Goal: Task Accomplishment & Management: Complete application form

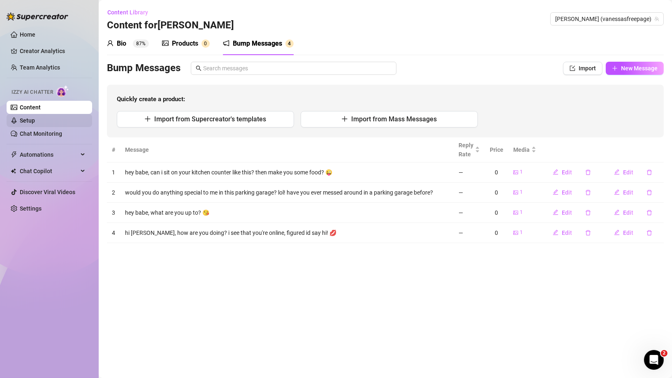
click at [27, 123] on link "Setup" at bounding box center [27, 120] width 15 height 7
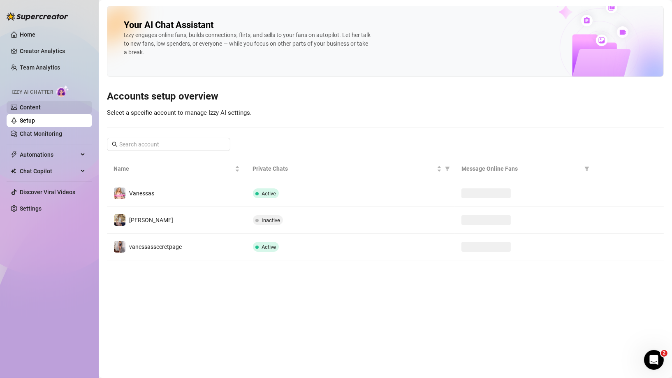
click at [35, 109] on link "Content" at bounding box center [30, 107] width 21 height 7
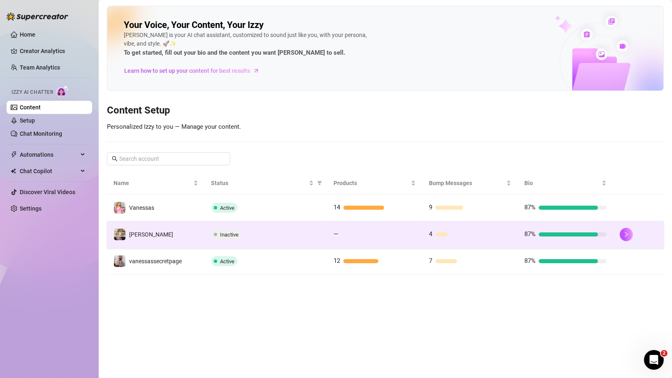
click at [238, 239] on td "Inactive" at bounding box center [266, 234] width 123 height 27
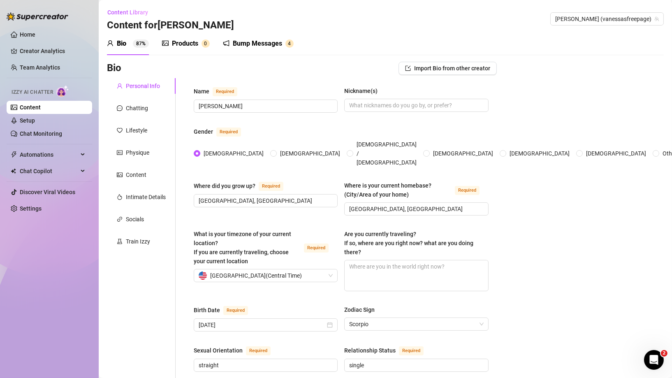
click at [251, 46] on div "Bump Messages" at bounding box center [257, 44] width 49 height 10
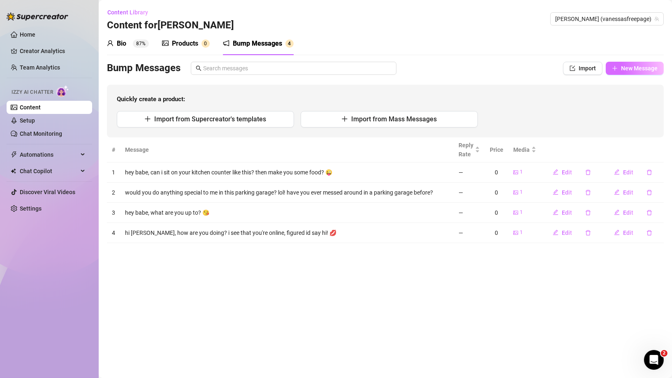
click at [654, 64] on button "New Message" at bounding box center [635, 68] width 58 height 13
type textarea "Type your message here..."
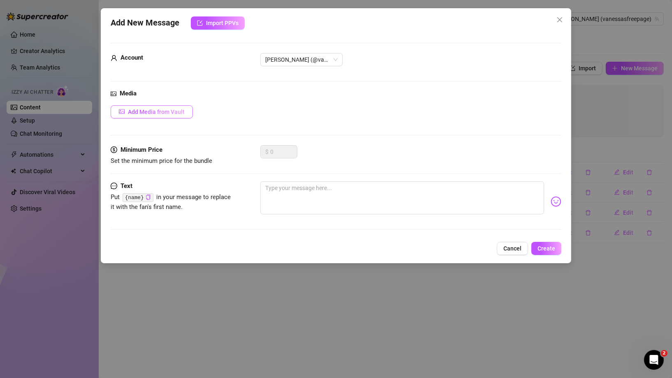
click at [167, 114] on span "Add Media from Vault" at bounding box center [156, 112] width 57 height 7
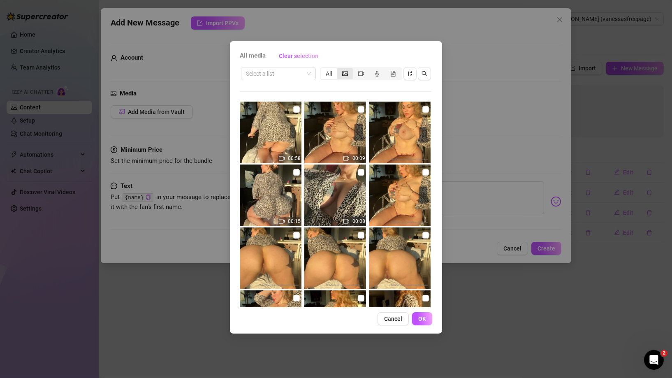
click at [343, 73] on icon "picture" at bounding box center [345, 73] width 6 height 5
click at [339, 69] on input "segmented control" at bounding box center [339, 69] width 0 height 0
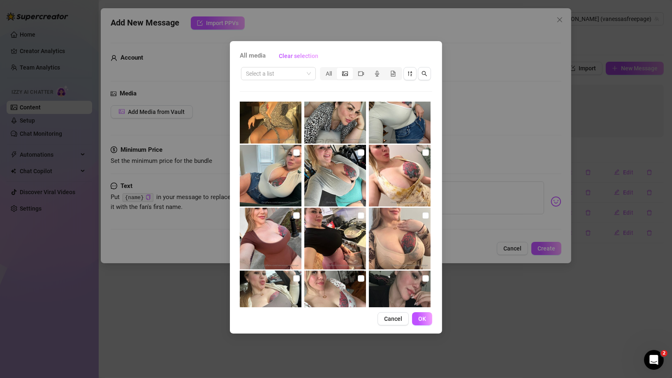
scroll to position [160, 0]
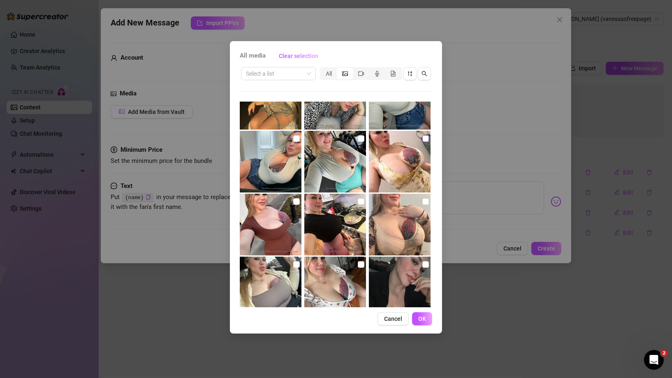
click at [422, 140] on input "checkbox" at bounding box center [425, 138] width 7 height 7
checkbox input "true"
click at [419, 317] on span "OK" at bounding box center [422, 318] width 8 height 7
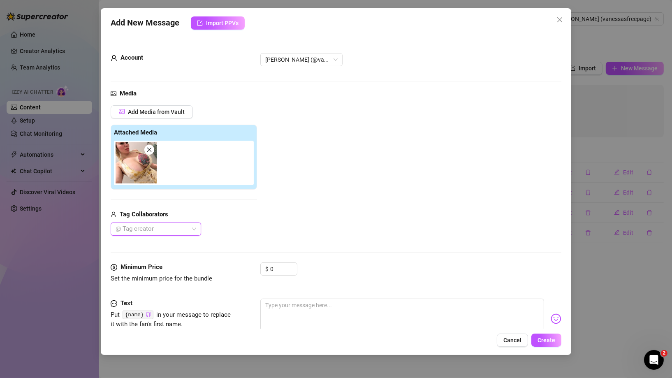
scroll to position [25, 0]
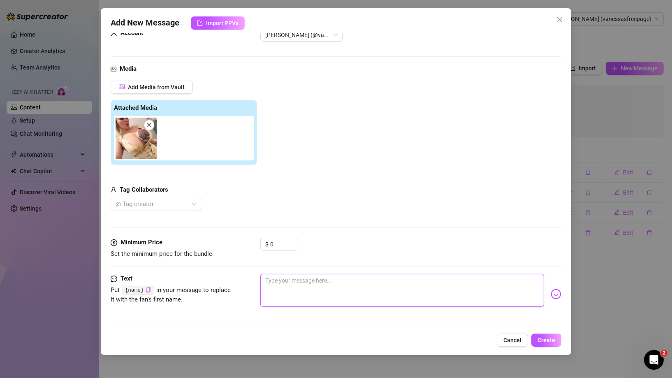
click at [320, 283] on textarea at bounding box center [402, 290] width 284 height 33
type textarea "h"
type textarea "he"
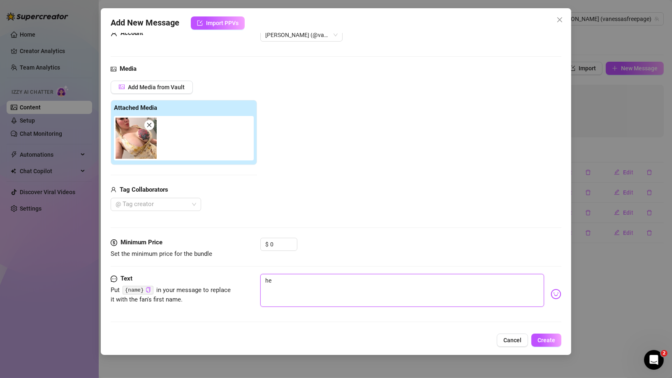
type textarea "hey"
type textarea "hey l"
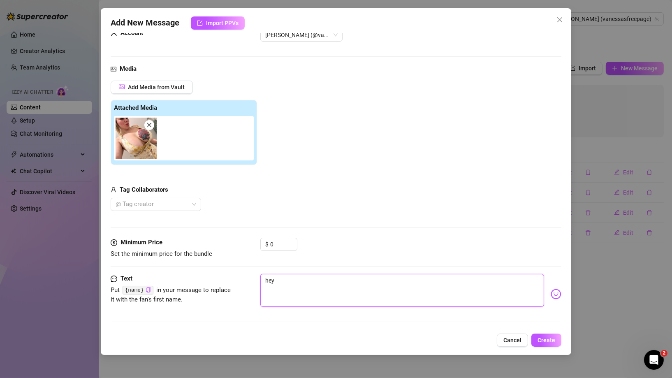
type textarea "hey l"
type textarea "hey lo"
type textarea "hey lov"
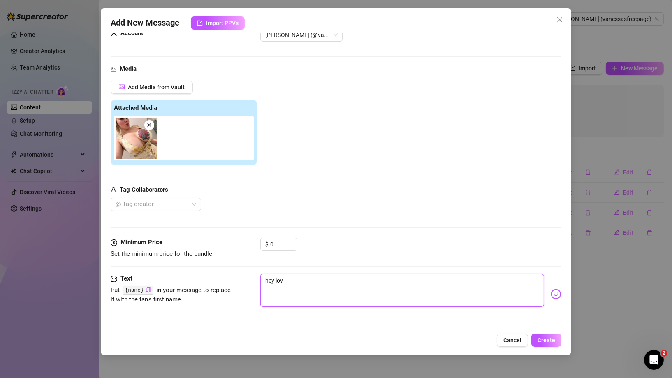
type textarea "hey love"
type textarea "hey lov"
type textarea "hey lo"
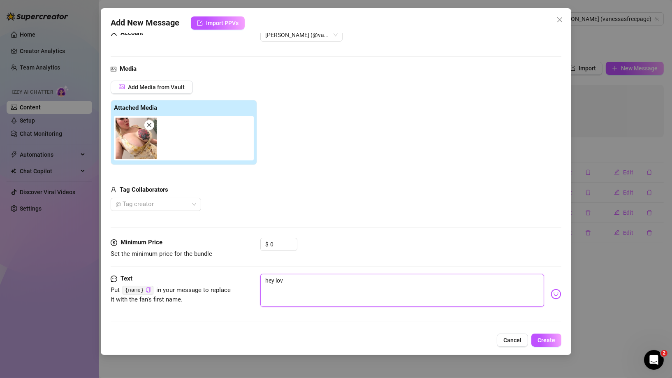
type textarea "hey lo"
type textarea "hey l"
type textarea "hey"
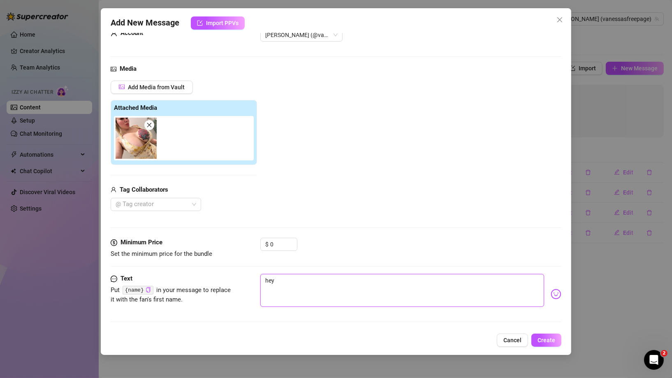
type textarea "hey b"
type textarea "hey ba"
type textarea "hey [PERSON_NAME]"
type textarea "hey baeb"
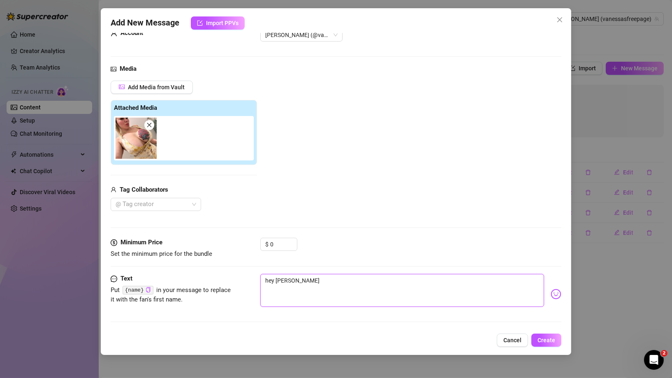
type textarea "hey baeb"
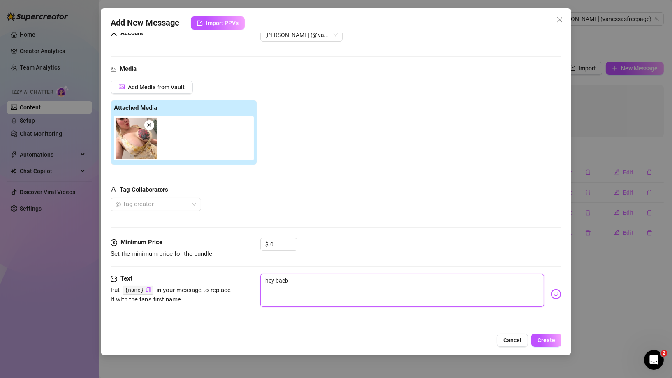
type textarea "hey [PERSON_NAME]"
type textarea "hey ba"
type textarea "hey bab"
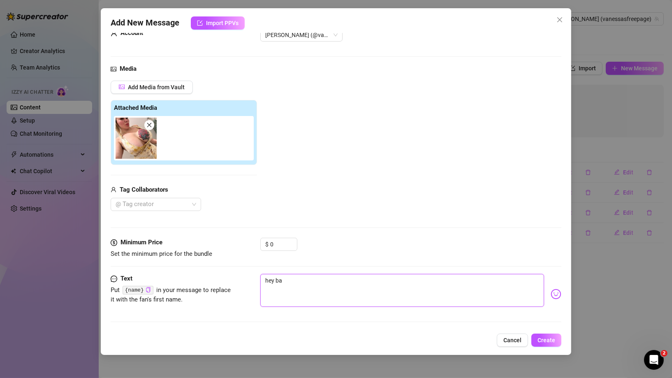
type textarea "hey bab"
type textarea "hey babe"
type textarea "hey babe,"
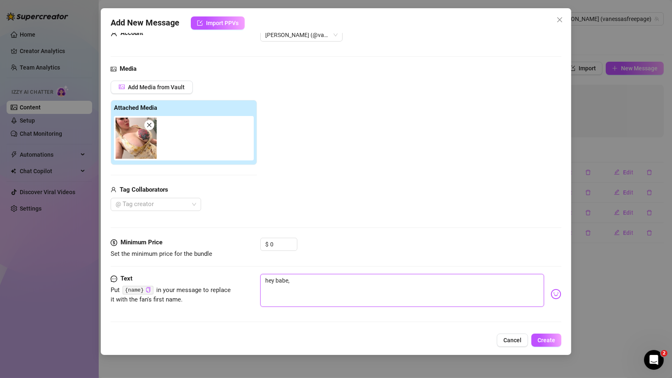
type textarea "hey babe, w"
type textarea "hey babe, wh"
type textarea "hey babe, wha"
type textarea "hey babe, what"
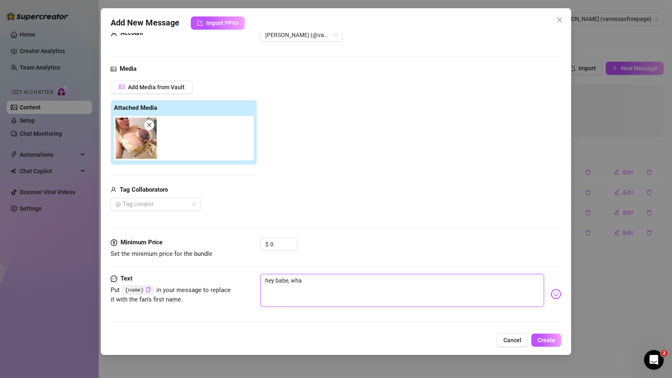
type textarea "hey babe, what"
type textarea "hey babe, what a"
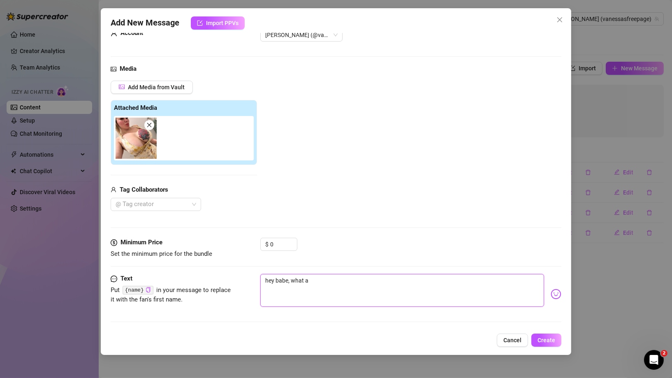
type textarea "hey babe, what ar"
type textarea "hey babe, what are"
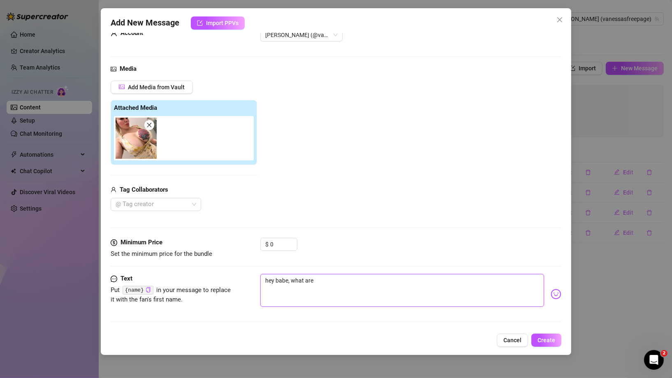
type textarea "hey babe, what are"
type textarea "hey babe, what are y"
type textarea "hey babe, what are yo"
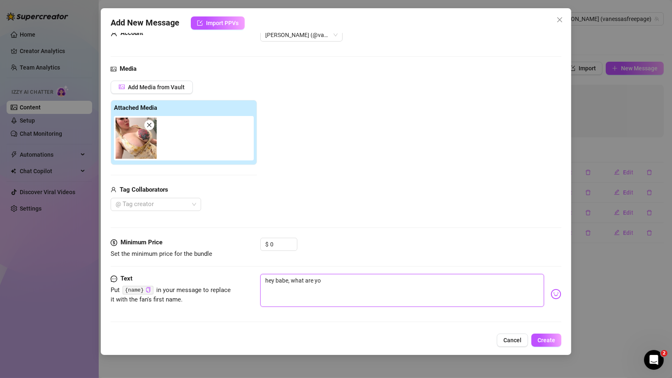
type textarea "hey babe, what are you"
type textarea "hey babe, what are youu"
type textarea "hey babe, what are youup"
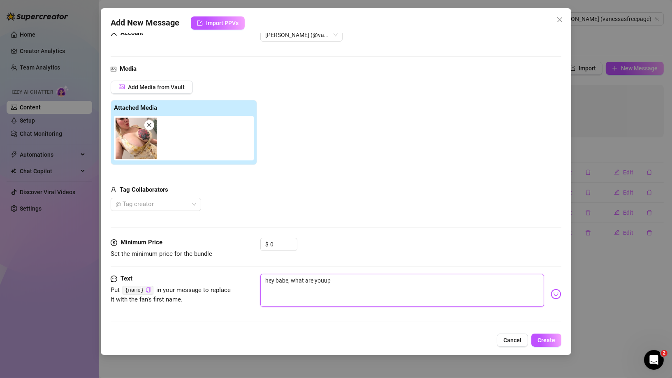
type textarea "hey babe, what are youup"
type textarea "hey babe, what are youup t"
type textarea "hey babe, what are youup to"
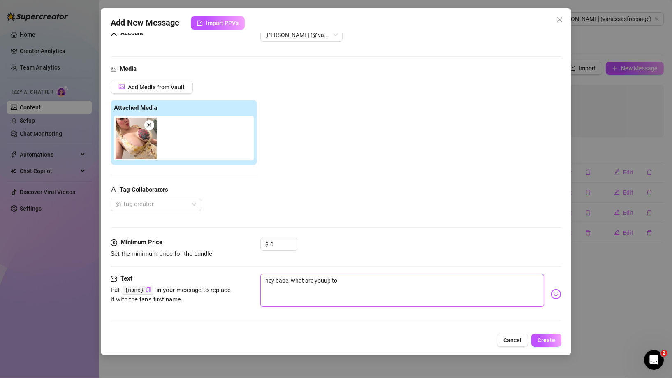
type textarea "hey babe, what are youup t"
type textarea "hey babe, what are youup"
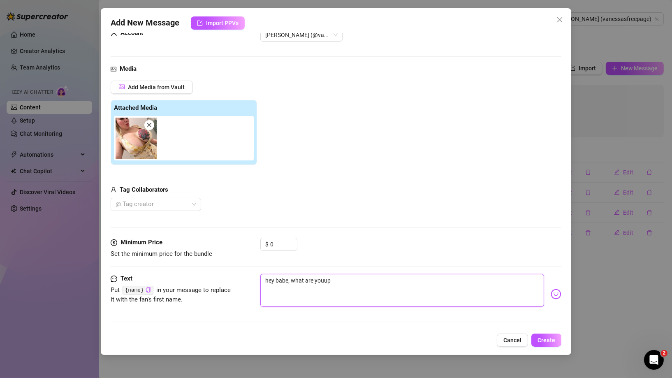
type textarea "hey babe, what are youup"
type textarea "hey babe, what are youu"
type textarea "hey babe, what are you"
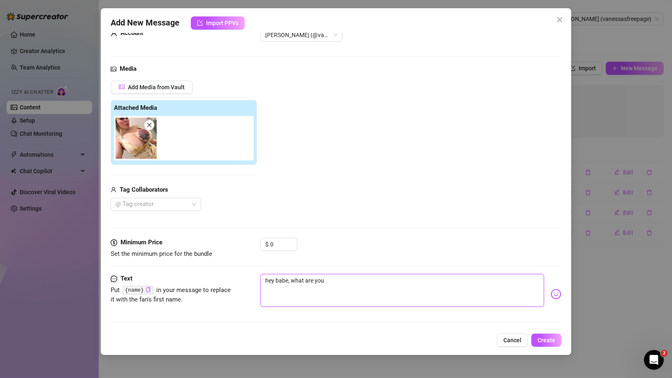
type textarea "hey babe, what are you"
type textarea "hey babe, what are you u"
type textarea "hey babe, what are you up"
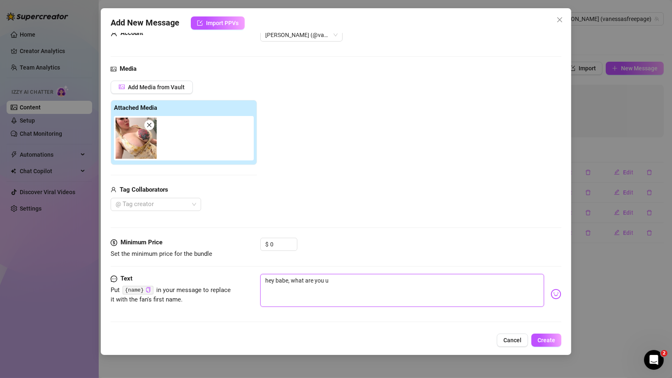
type textarea "hey babe, what are you up"
type textarea "hey babe, what are you up t"
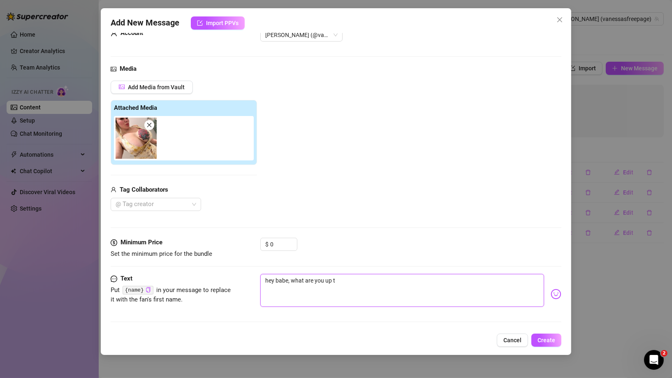
type textarea "hey babe, what are you up tp"
type textarea "hey babe, what are you up t"
type textarea "hey babe, what are you up to"
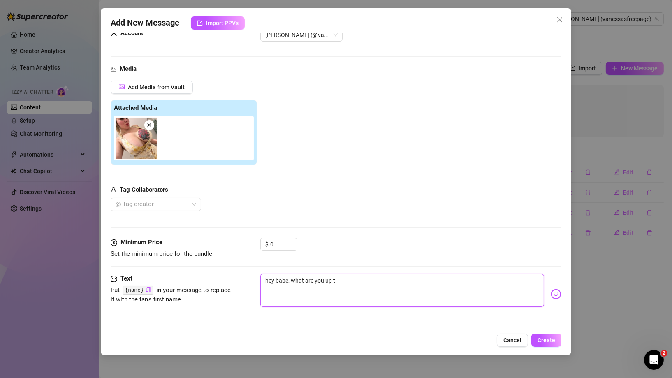
type textarea "hey babe, what are you up to"
type textarea "hey babe, what are you up to?"
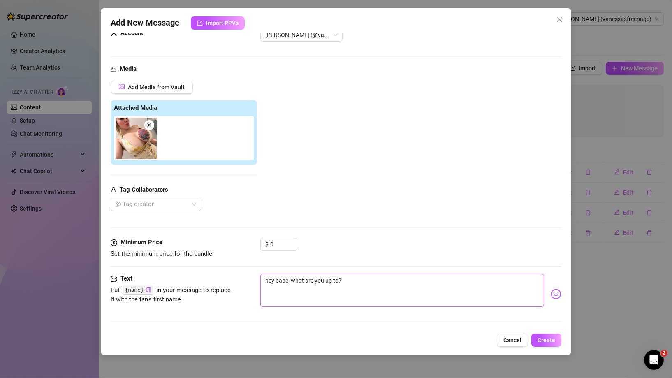
type textarea "hey babe, what are you up to? d"
type textarea "hey babe, what are you up to? do"
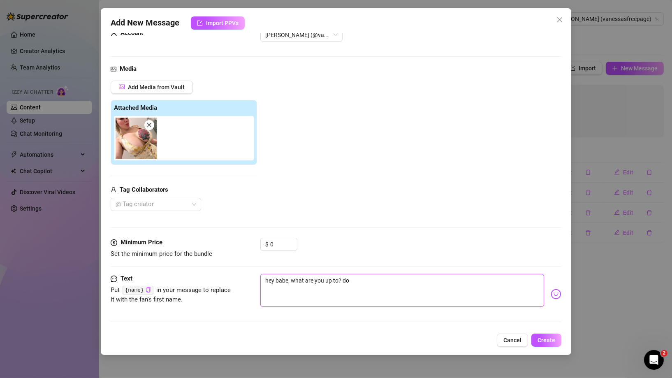
type textarea "hey babe, what are you up to? do"
type textarea "hey babe, what are you up to? do y"
type textarea "hey babe, what are you up to? do yo"
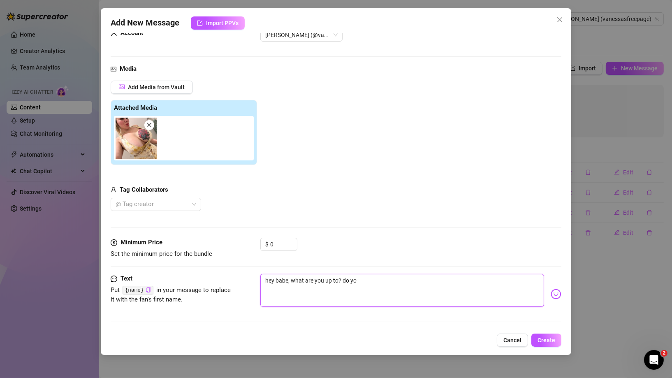
type textarea "hey babe, what are you up to? do you"
type textarea "hey babe, what are you up to? do you m"
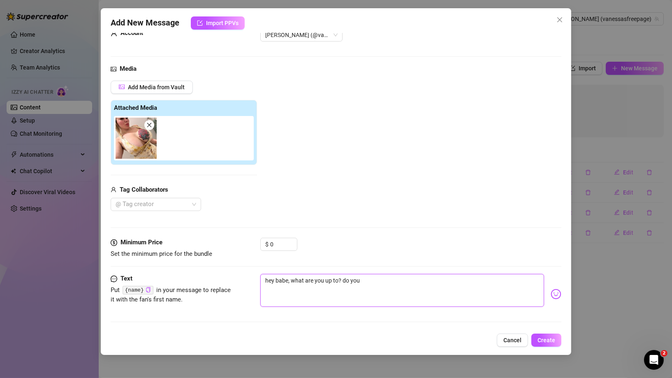
type textarea "hey babe, what are you up to? do you m"
type textarea "hey babe, what are you up to? do you mi"
type textarea "hey babe, what are you up to? do you mis"
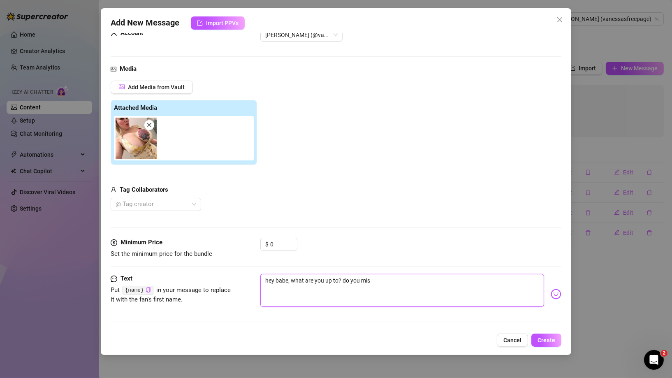
type textarea "hey babe, what are you up to? do you miss"
type textarea "hey babe, what are you up to? do you miss m"
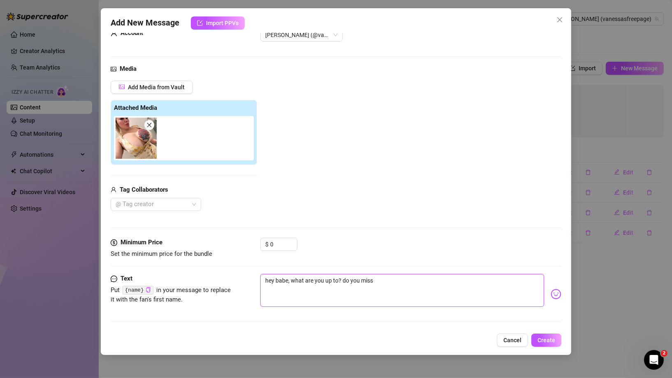
type textarea "hey babe, what are you up to? do you miss m"
type textarea "hey babe, what are you up to? do you miss me"
type textarea "hey babe, what are you up to? do you miss me?"
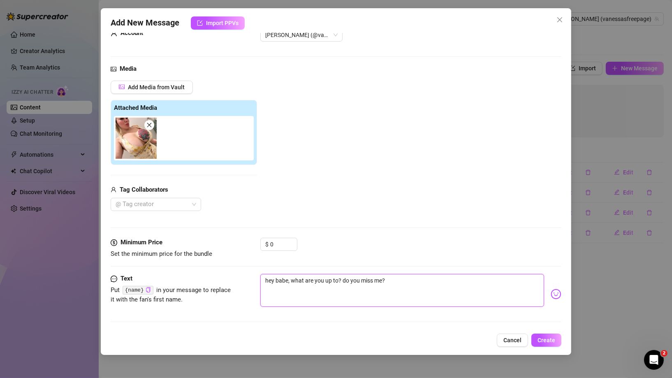
type textarea "hey babe, what are you up to? do you miss me?"
click at [538, 341] on span "Create" at bounding box center [546, 340] width 18 height 7
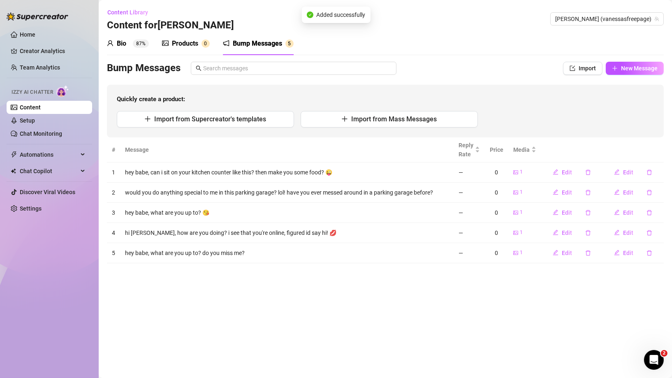
click at [636, 77] on div "Bump Messages Import New Message Quickly create a product: Import from Supercre…" at bounding box center [385, 100] width 557 height 76
click at [634, 70] on span "New Message" at bounding box center [639, 68] width 37 height 7
type textarea "Type your message here..."
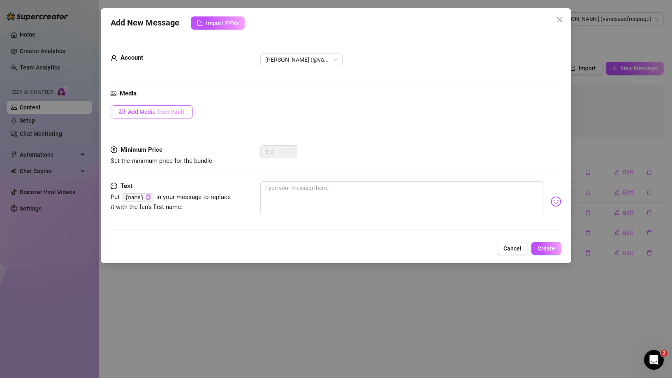
click at [175, 111] on span "Add Media from Vault" at bounding box center [156, 112] width 57 height 7
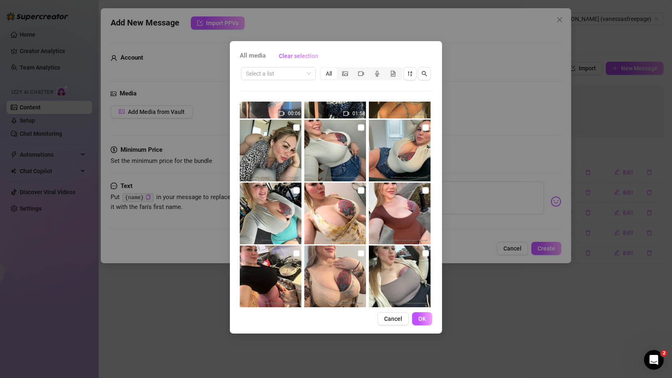
scroll to position [298, 0]
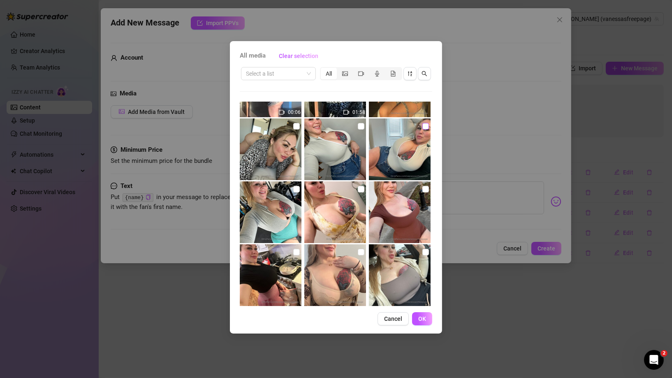
click at [422, 126] on input "checkbox" at bounding box center [425, 126] width 7 height 7
checkbox input "true"
click at [425, 316] on span "OK" at bounding box center [422, 318] width 8 height 7
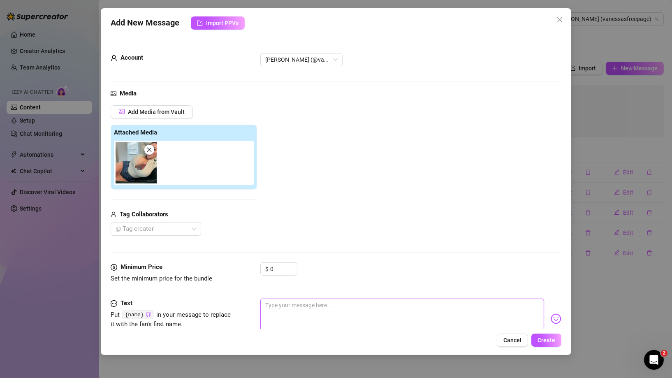
click at [324, 305] on textarea at bounding box center [402, 315] width 284 height 33
type textarea "h"
type textarea "hi"
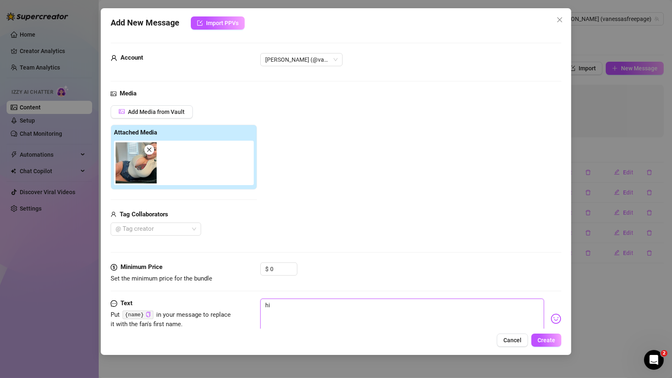
type textarea "hi"
type textarea "hi l"
type textarea "hi lo"
type textarea "hi lov"
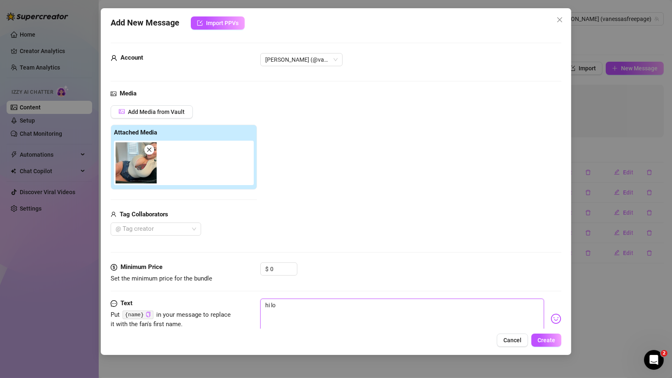
type textarea "hi lov"
type textarea "hi love"
type textarea "hi lovei"
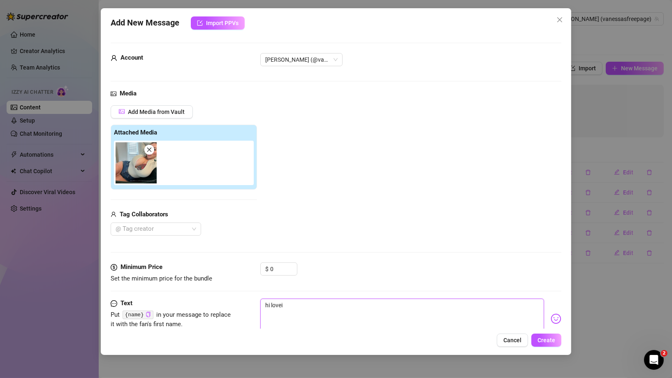
type textarea "hi love"
type textarea "hi lov"
type textarea "hi lovi"
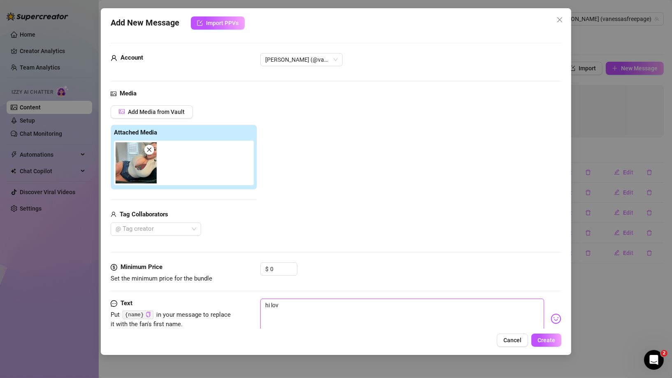
type textarea "hi lovi"
type textarea "hi [PERSON_NAME]"
type textarea "hi [PERSON_NAME],"
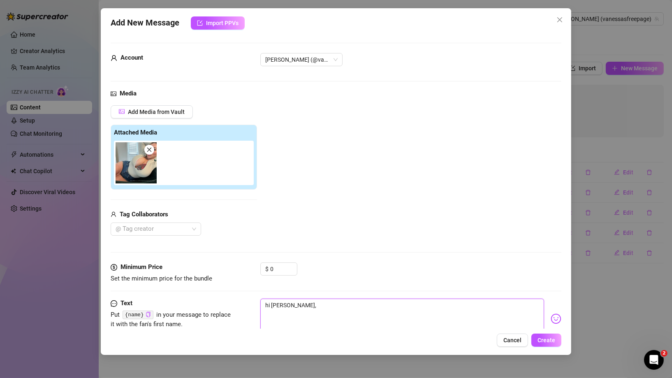
type textarea "hi [PERSON_NAME],"
type textarea "hi [PERSON_NAME], i"
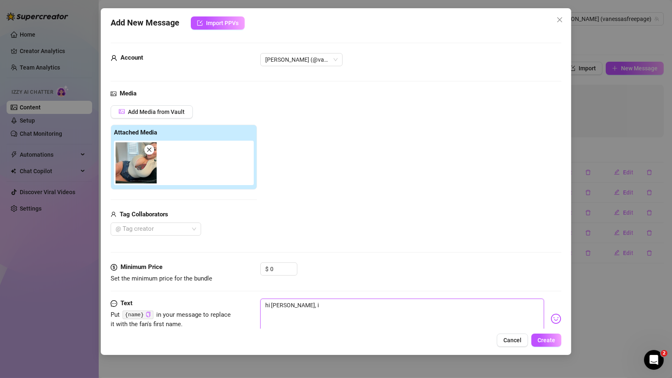
type textarea "hi [PERSON_NAME], i"
type textarea "hi [PERSON_NAME], i s"
type textarea "hi [PERSON_NAME], i se"
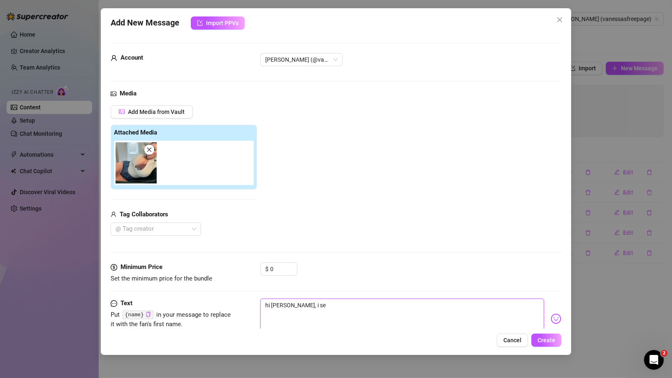
type textarea "hi [PERSON_NAME], i see"
type textarea "hi [PERSON_NAME], i see y"
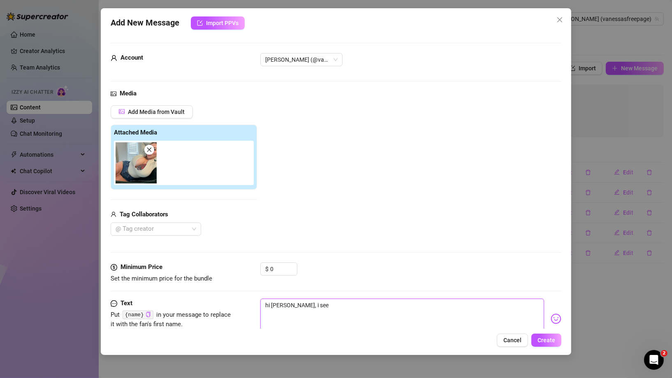
type textarea "hi [PERSON_NAME], i see y"
type textarea "hi [PERSON_NAME], i see yo"
type textarea "hi [PERSON_NAME], i see you"
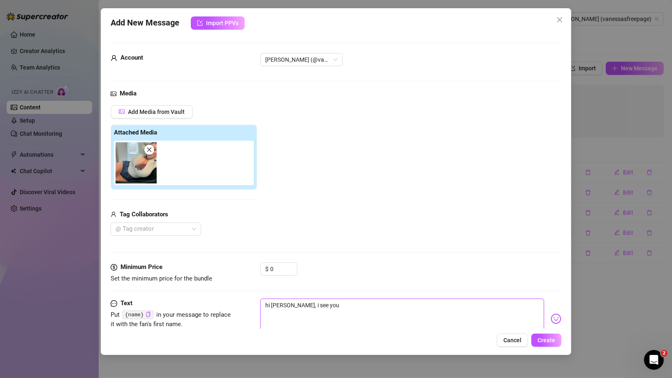
type textarea "hi [PERSON_NAME], i see your"
type textarea "hi [PERSON_NAME], i see youre"
type textarea "hi [PERSON_NAME], i see youre o"
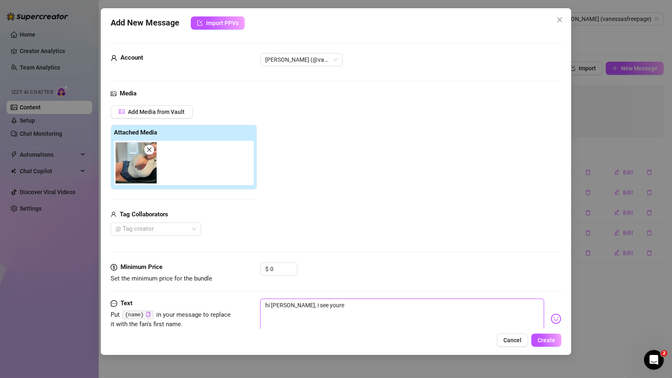
type textarea "hi [PERSON_NAME], i see youre o"
type textarea "hi [PERSON_NAME], i see youre"
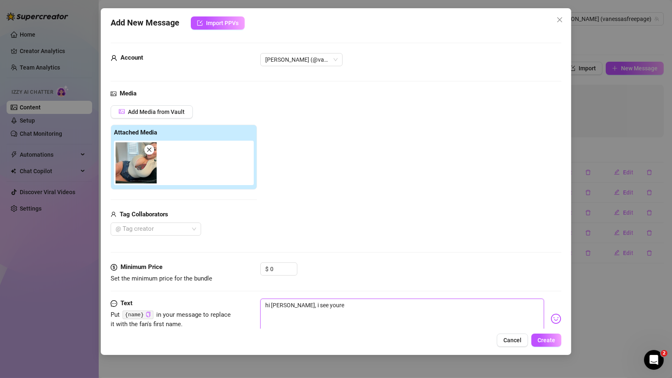
type textarea "hi [PERSON_NAME], i see your"
type textarea "hi [PERSON_NAME], i see you"
type textarea "hi [PERSON_NAME], i see you'"
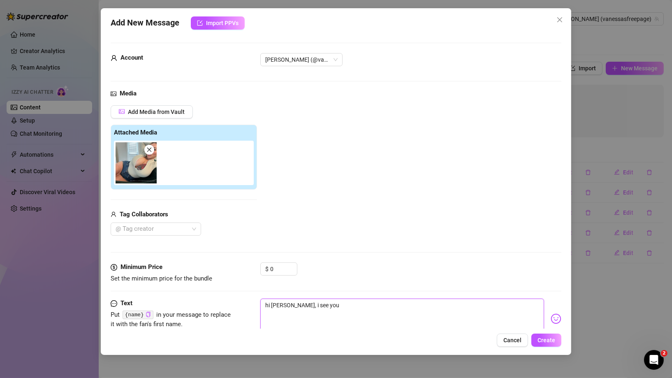
type textarea "hi [PERSON_NAME], i see you'"
click at [548, 342] on span "Create" at bounding box center [546, 340] width 18 height 7
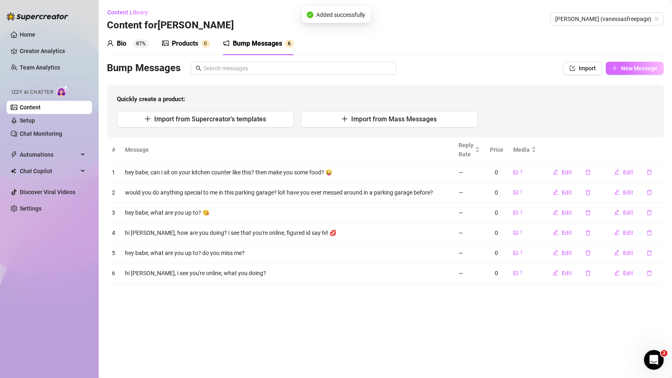
click at [623, 65] on span "New Message" at bounding box center [639, 68] width 37 height 7
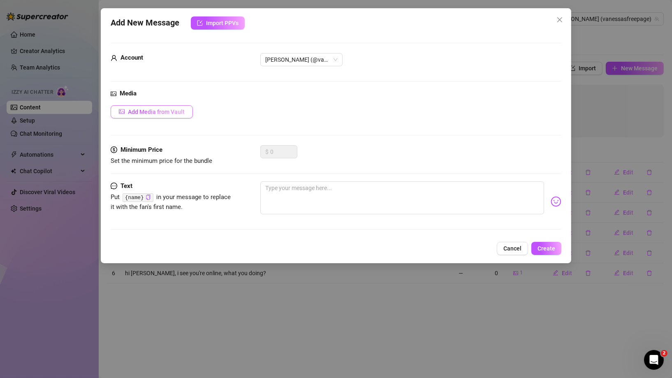
click at [138, 112] on span "Add Media from Vault" at bounding box center [156, 112] width 57 height 7
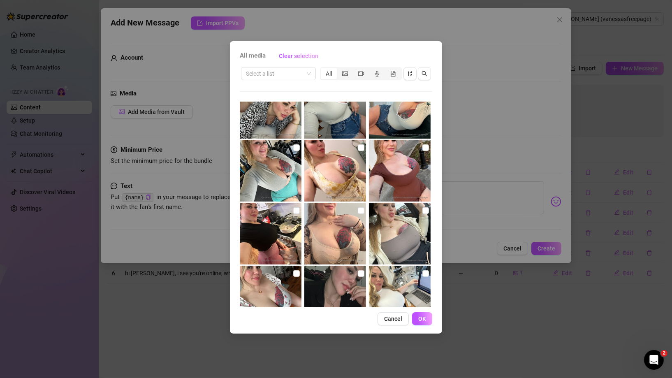
scroll to position [434, 0]
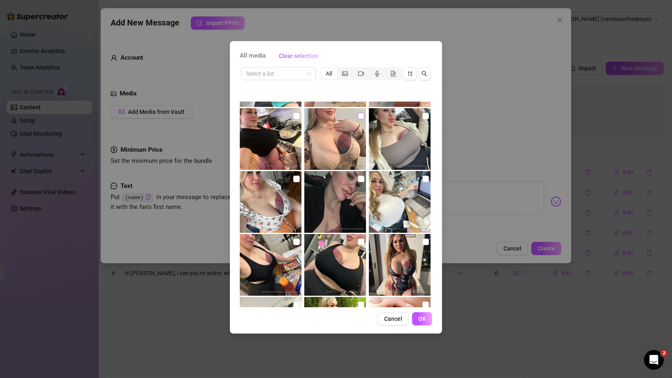
click at [358, 116] on input "checkbox" at bounding box center [361, 116] width 7 height 7
click at [423, 316] on span "OK" at bounding box center [422, 318] width 8 height 7
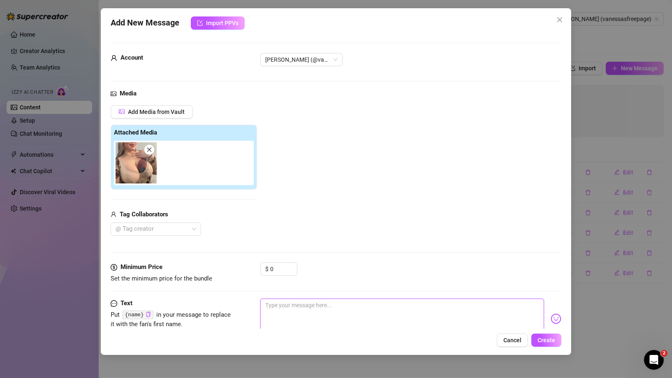
click at [317, 320] on textarea at bounding box center [402, 315] width 284 height 33
click at [546, 339] on span "Create" at bounding box center [546, 340] width 18 height 7
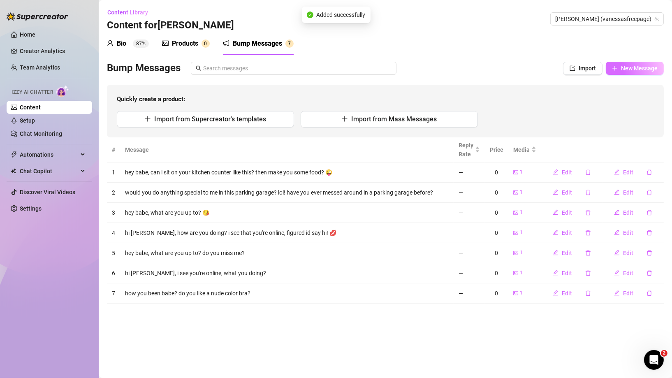
click at [636, 70] on span "New Message" at bounding box center [639, 68] width 37 height 7
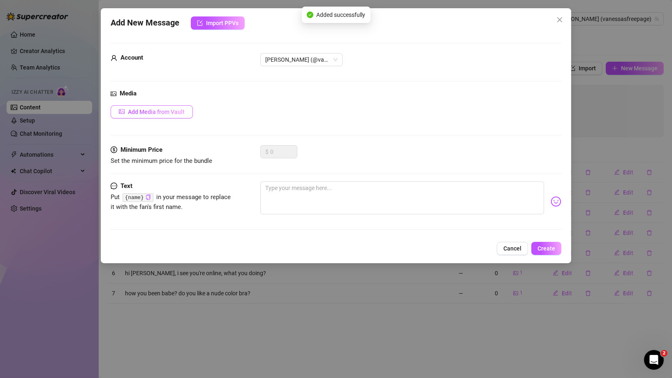
click at [160, 107] on button "Add Media from Vault" at bounding box center [152, 111] width 82 height 13
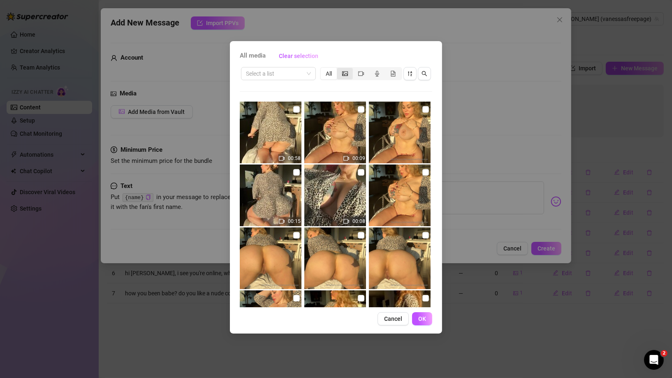
click at [347, 74] on icon "picture" at bounding box center [345, 73] width 6 height 5
click at [339, 69] on input "segmented control" at bounding box center [339, 69] width 0 height 0
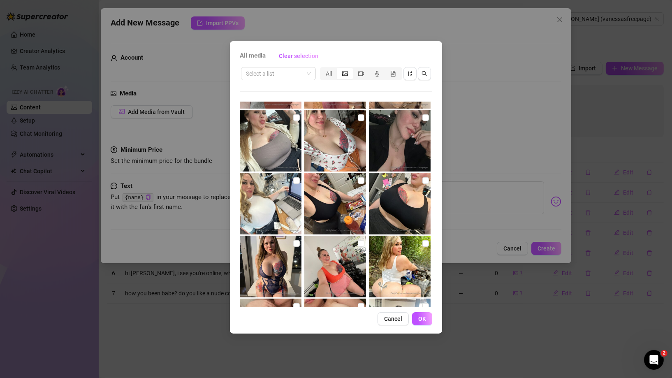
scroll to position [329, 0]
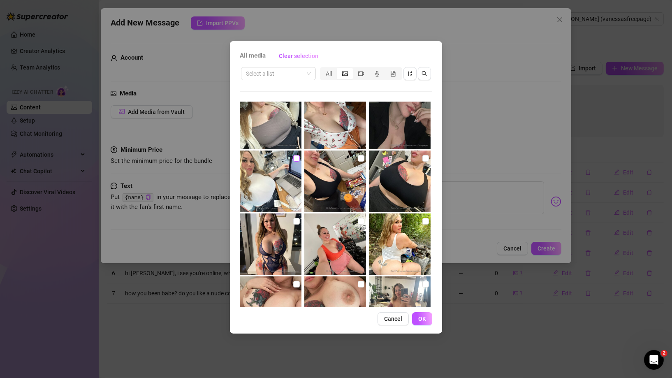
click at [297, 160] on input "checkbox" at bounding box center [296, 158] width 7 height 7
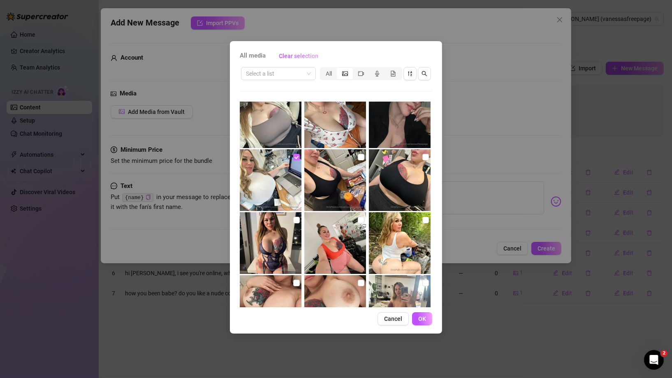
scroll to position [330, 0]
click at [294, 157] on input "checkbox" at bounding box center [296, 156] width 7 height 7
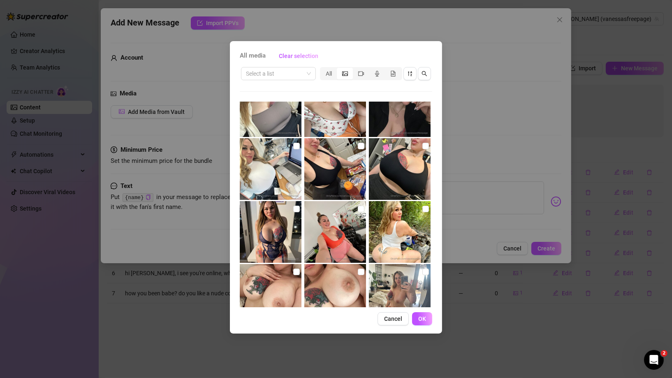
scroll to position [343, 0]
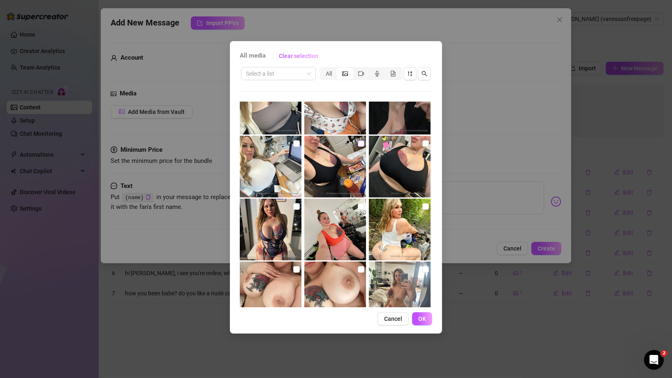
click at [361, 147] on label at bounding box center [361, 143] width 7 height 9
click at [361, 147] on input "checkbox" at bounding box center [361, 143] width 7 height 7
click at [429, 319] on button "OK" at bounding box center [422, 318] width 20 height 13
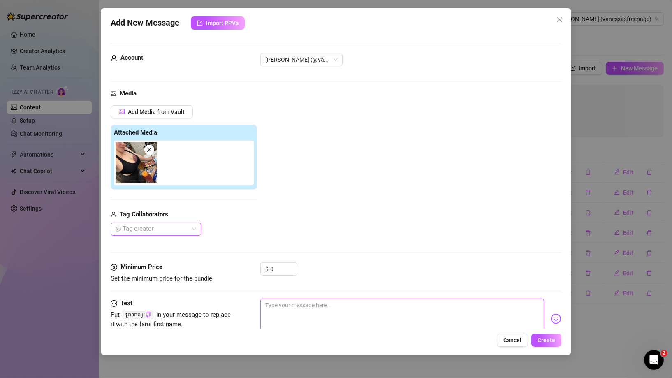
click at [368, 308] on textarea at bounding box center [402, 315] width 284 height 33
click at [544, 342] on span "Create" at bounding box center [546, 340] width 18 height 7
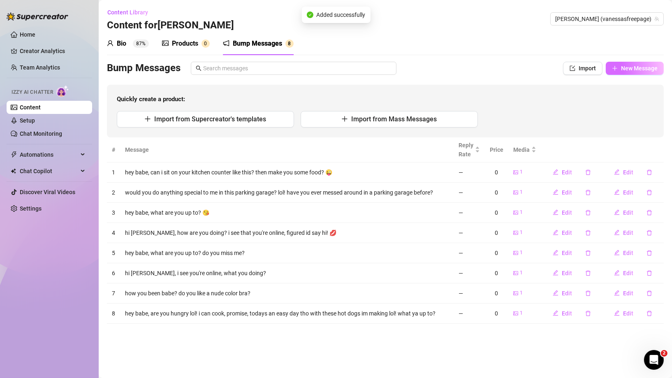
click at [630, 69] on span "New Message" at bounding box center [639, 68] width 37 height 7
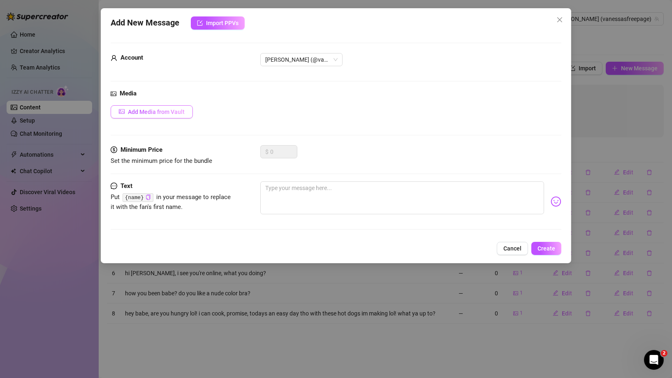
click at [146, 111] on span "Add Media from Vault" at bounding box center [156, 112] width 57 height 7
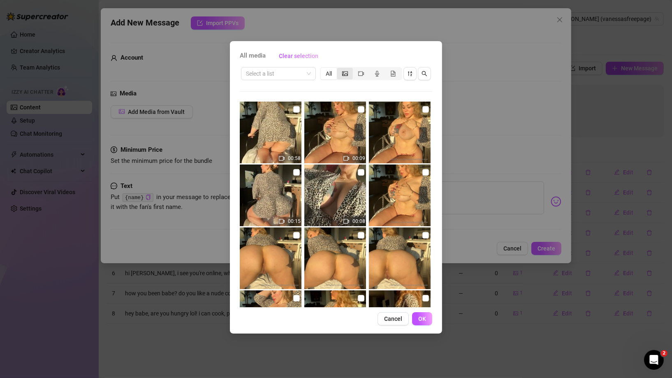
click at [346, 69] on div "segmented control" at bounding box center [345, 74] width 16 height 12
click at [339, 69] on input "segmented control" at bounding box center [339, 69] width 0 height 0
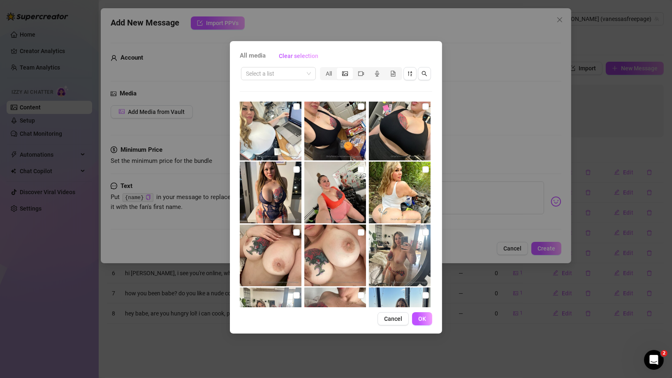
scroll to position [379, 0]
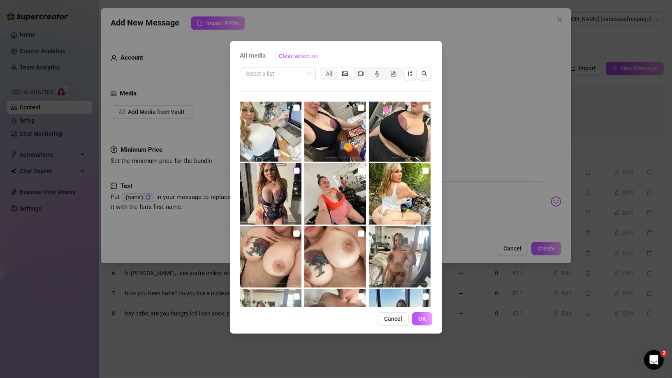
click at [297, 173] on input "checkbox" at bounding box center [296, 170] width 7 height 7
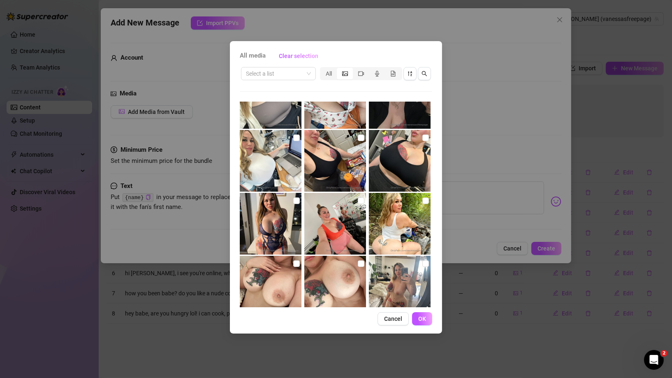
scroll to position [348, 0]
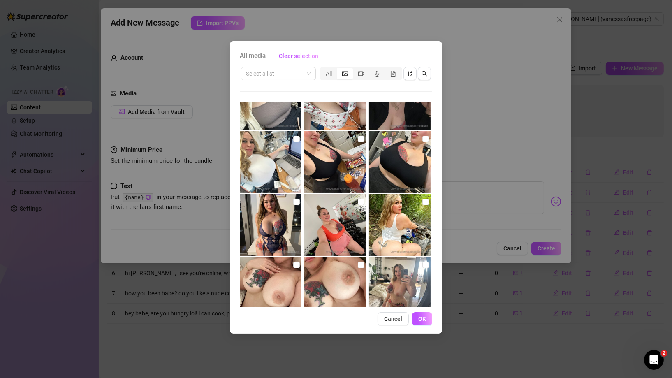
click at [422, 143] on label at bounding box center [425, 138] width 7 height 9
click at [422, 142] on input "checkbox" at bounding box center [425, 139] width 7 height 7
click at [424, 321] on span "OK" at bounding box center [422, 318] width 8 height 7
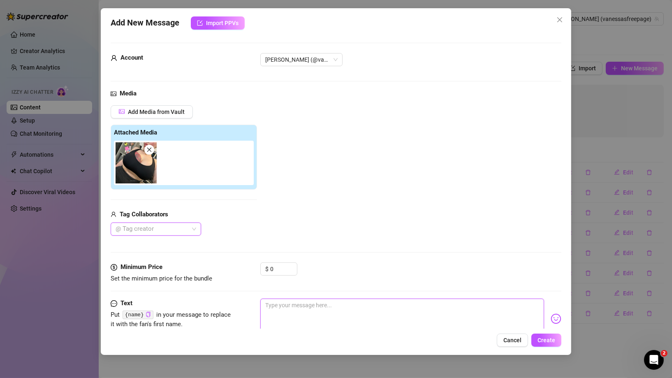
click at [331, 302] on textarea at bounding box center [402, 315] width 284 height 33
drag, startPoint x: 288, startPoint y: 303, endPoint x: 276, endPoint y: 302, distance: 11.6
click at [276, 302] on textarea "hey there, [PERSON_NAME]na kiss me? lol" at bounding box center [402, 315] width 284 height 33
click at [548, 337] on span "Create" at bounding box center [546, 340] width 18 height 7
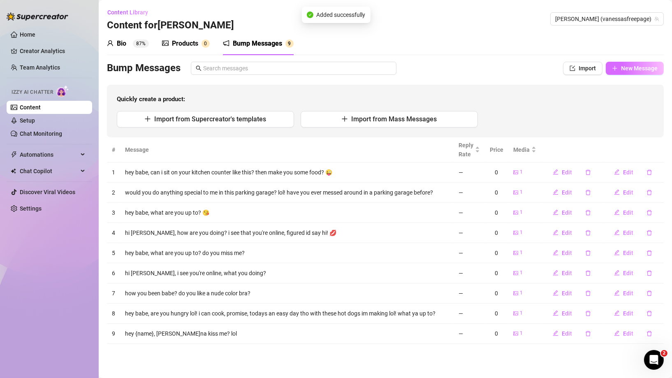
click at [634, 72] on button "New Message" at bounding box center [635, 68] width 58 height 13
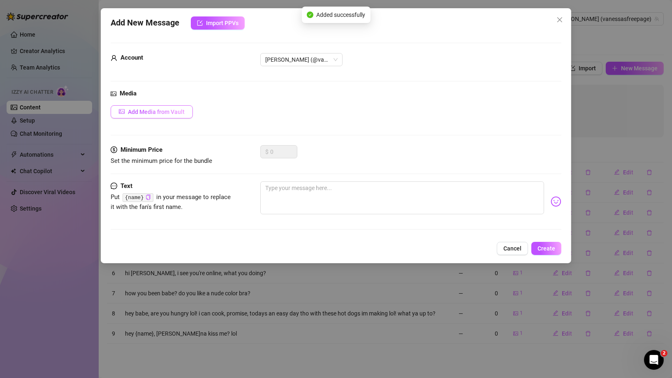
click at [171, 110] on span "Add Media from Vault" at bounding box center [156, 112] width 57 height 7
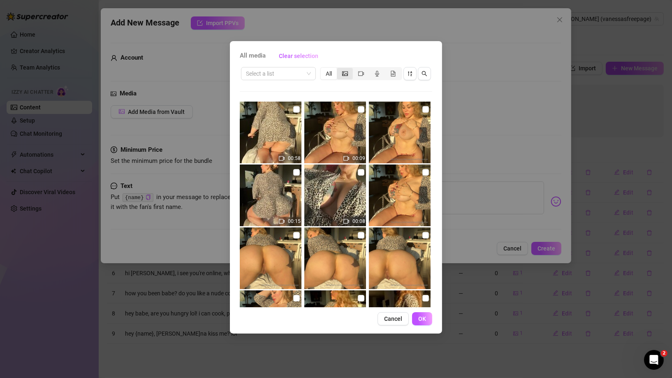
click at [348, 73] on div "segmented control" at bounding box center [345, 74] width 16 height 12
click at [339, 69] on input "segmented control" at bounding box center [339, 69] width 0 height 0
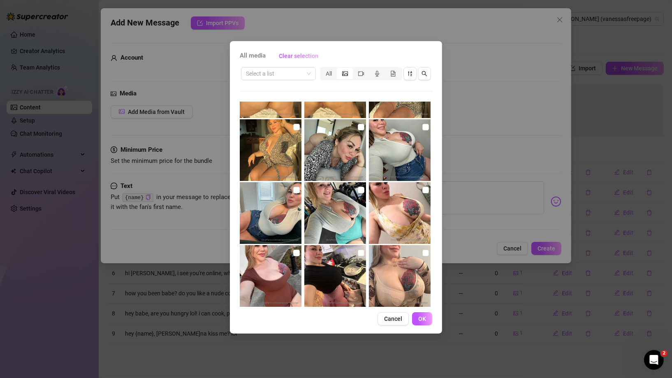
scroll to position [64, 0]
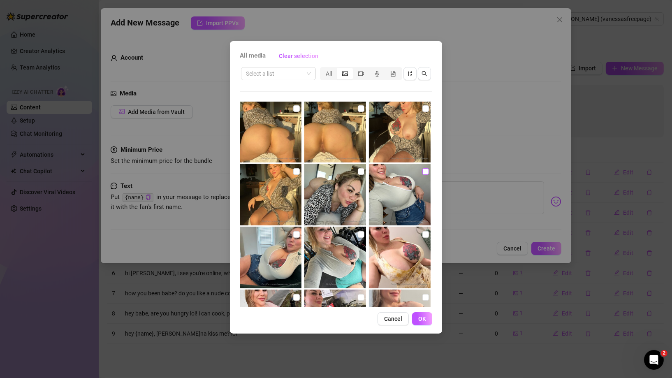
click at [422, 172] on input "checkbox" at bounding box center [425, 171] width 7 height 7
click at [420, 315] on button "OK" at bounding box center [422, 318] width 20 height 13
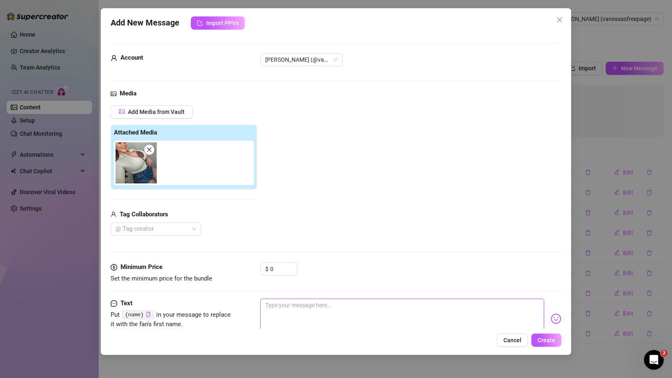
click at [339, 318] on textarea at bounding box center [402, 315] width 284 height 33
click at [542, 342] on span "Create" at bounding box center [546, 340] width 18 height 7
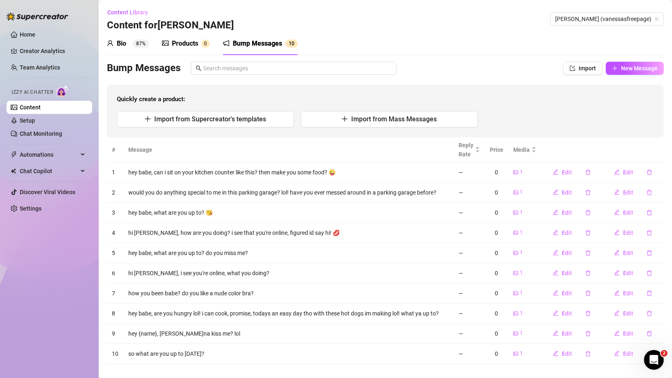
scroll to position [1, 0]
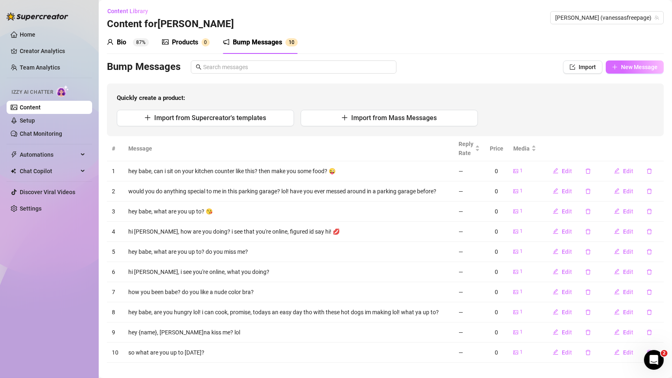
click at [628, 66] on span "New Message" at bounding box center [639, 67] width 37 height 7
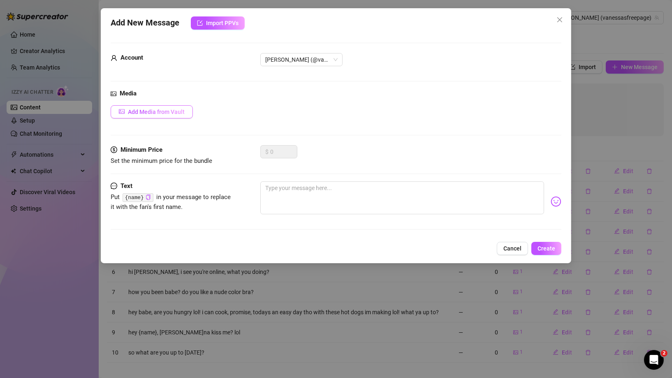
click at [187, 112] on button "Add Media from Vault" at bounding box center [152, 111] width 82 height 13
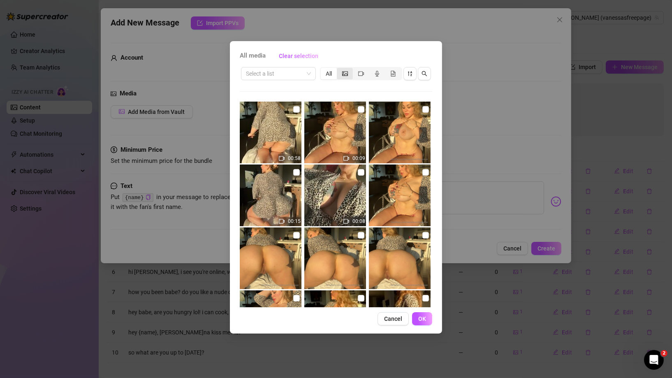
click at [345, 75] on icon "picture" at bounding box center [345, 74] width 6 height 6
click at [339, 69] on input "segmented control" at bounding box center [339, 69] width 0 height 0
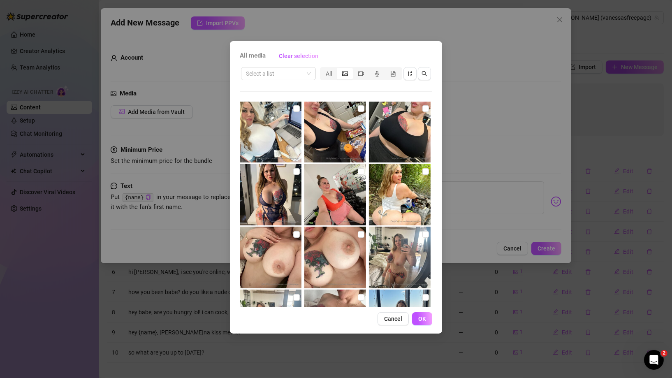
scroll to position [377, 0]
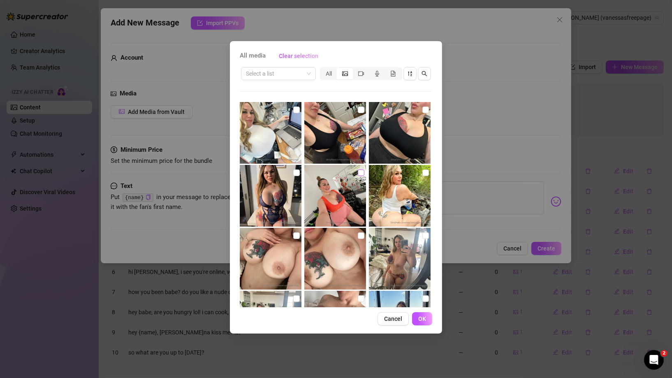
click at [358, 171] on input "checkbox" at bounding box center [361, 172] width 7 height 7
click at [417, 322] on button "OK" at bounding box center [422, 318] width 20 height 13
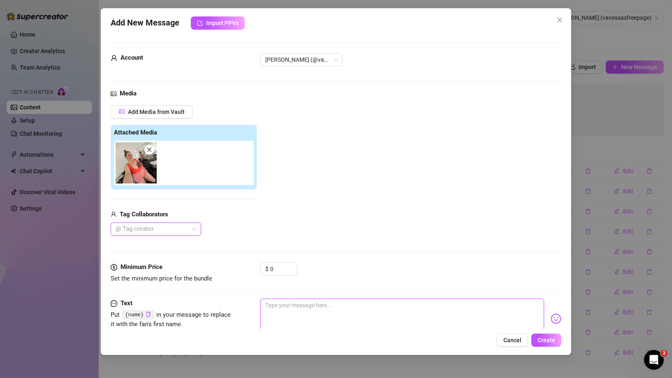
click at [306, 307] on textarea at bounding box center [402, 315] width 284 height 33
click at [554, 317] on img at bounding box center [556, 318] width 11 height 11
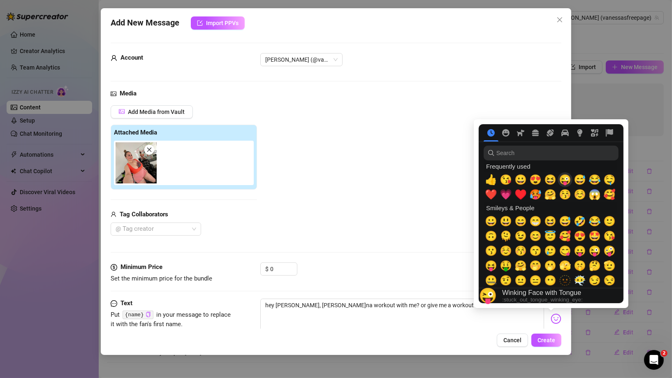
click at [565, 181] on span "😜" at bounding box center [565, 180] width 12 height 12
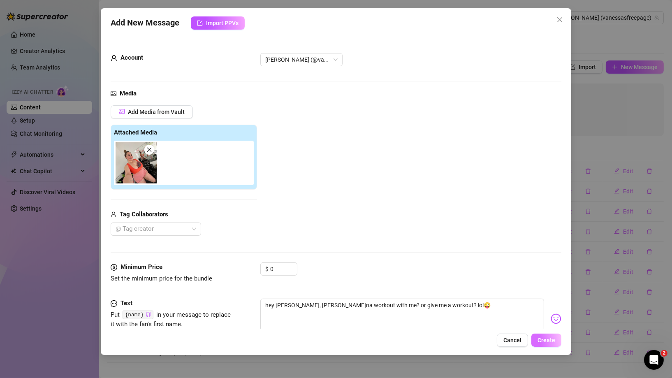
click at [554, 338] on span "Create" at bounding box center [546, 340] width 18 height 7
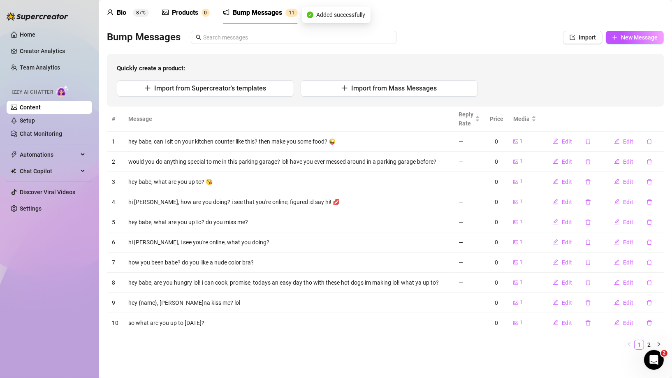
scroll to position [32, 0]
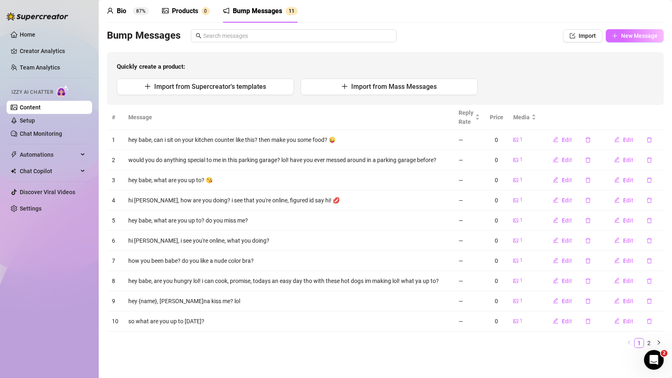
click at [626, 38] on span "New Message" at bounding box center [639, 35] width 37 height 7
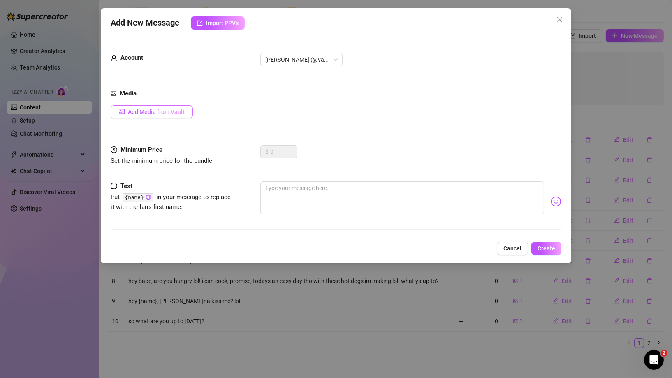
click at [176, 111] on span "Add Media from Vault" at bounding box center [156, 112] width 57 height 7
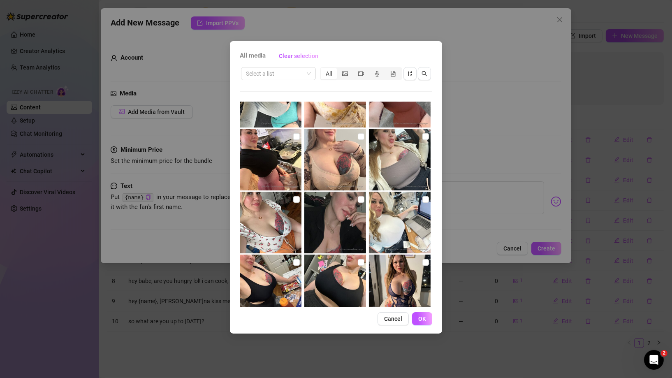
scroll to position [450, 0]
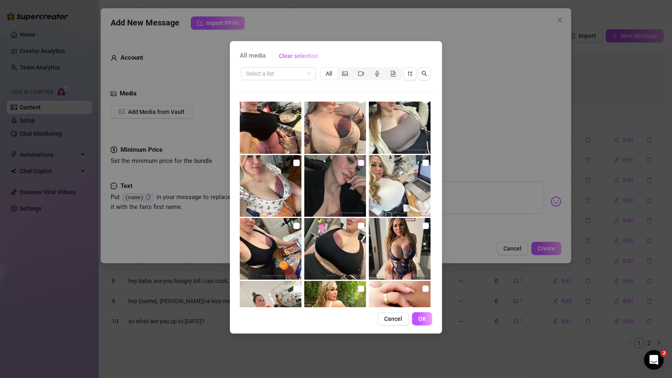
click at [359, 162] on input "checkbox" at bounding box center [361, 163] width 7 height 7
click at [359, 160] on input "checkbox" at bounding box center [361, 163] width 7 height 7
click at [293, 163] on input "checkbox" at bounding box center [296, 163] width 7 height 7
click at [419, 319] on span "OK" at bounding box center [422, 318] width 8 height 7
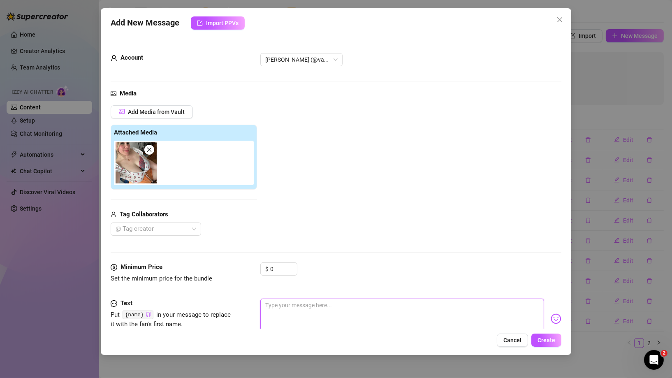
click at [344, 307] on textarea at bounding box center [402, 315] width 284 height 33
click at [549, 340] on span "Create" at bounding box center [546, 340] width 18 height 7
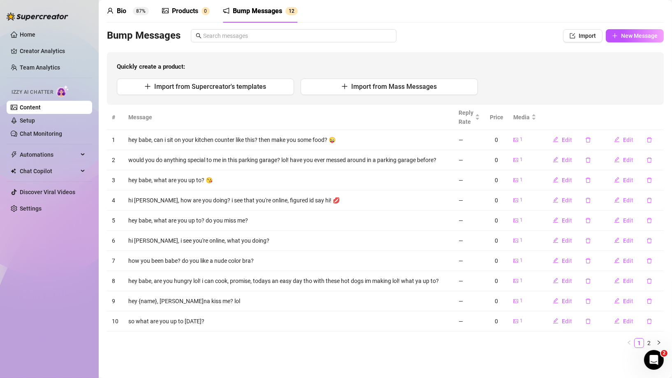
drag, startPoint x: 178, startPoint y: 11, endPoint x: 180, endPoint y: 15, distance: 4.6
click at [178, 11] on div "Products" at bounding box center [185, 11] width 26 height 10
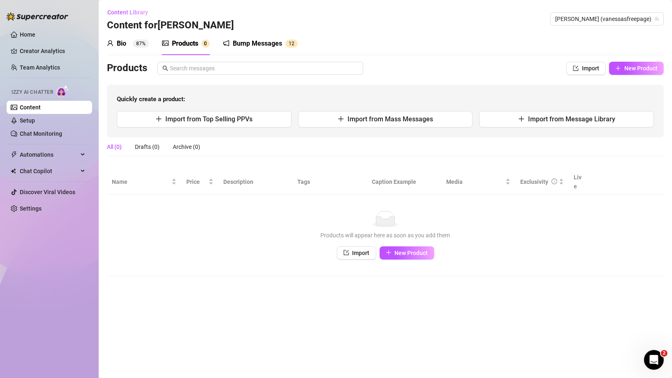
scroll to position [0, 0]
click at [628, 70] on span "New Product" at bounding box center [640, 68] width 33 height 7
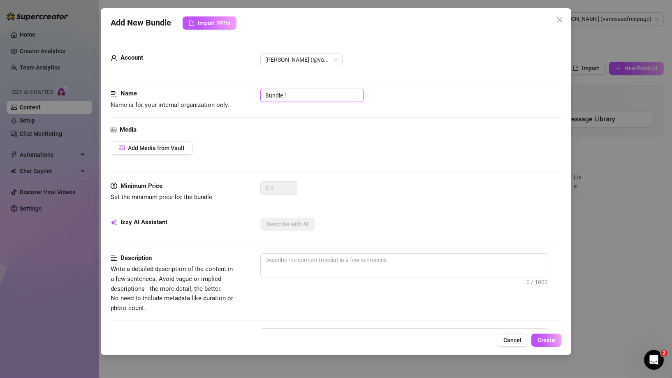
click at [262, 94] on input "Bundle 1" at bounding box center [311, 95] width 103 height 13
click at [185, 147] on button "Add Media from Vault" at bounding box center [152, 147] width 82 height 13
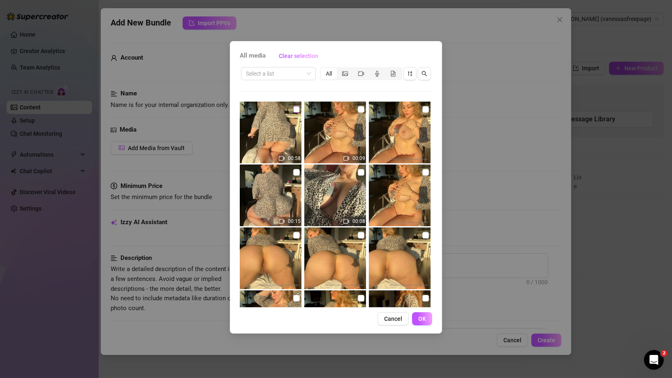
click at [296, 108] on input "checkbox" at bounding box center [296, 109] width 7 height 7
click at [358, 110] on input "checkbox" at bounding box center [361, 109] width 7 height 7
click at [422, 111] on input "checkbox" at bounding box center [425, 109] width 7 height 7
click at [423, 170] on input "checkbox" at bounding box center [425, 172] width 7 height 7
click at [359, 173] on input "checkbox" at bounding box center [361, 172] width 7 height 7
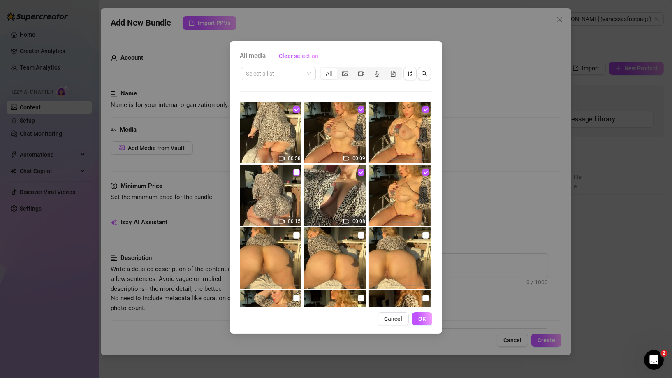
click at [294, 171] on input "checkbox" at bounding box center [296, 172] width 7 height 7
click at [294, 107] on input "checkbox" at bounding box center [296, 109] width 7 height 7
click at [358, 110] on input "checkbox" at bounding box center [361, 109] width 7 height 7
click at [296, 171] on input "checkbox" at bounding box center [296, 172] width 7 height 7
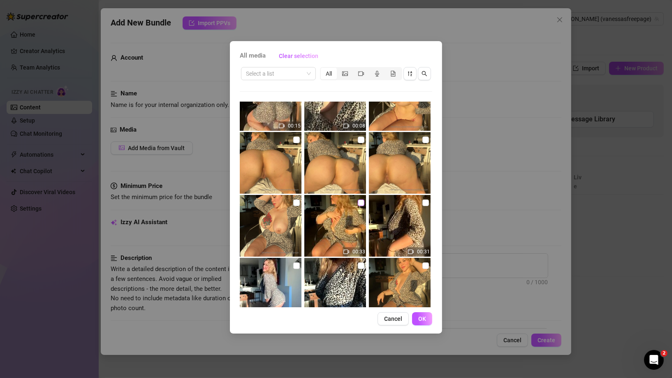
scroll to position [205, 0]
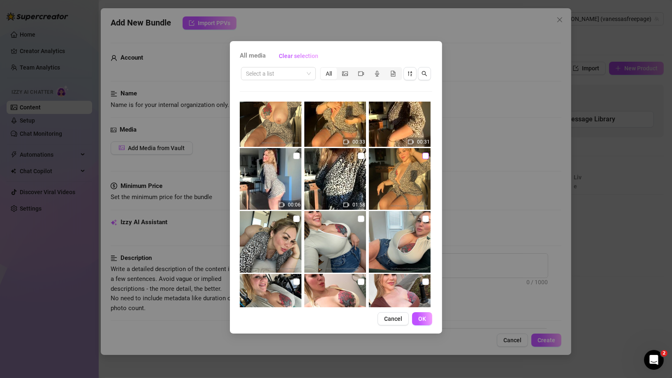
click at [422, 157] on input "checkbox" at bounding box center [425, 156] width 7 height 7
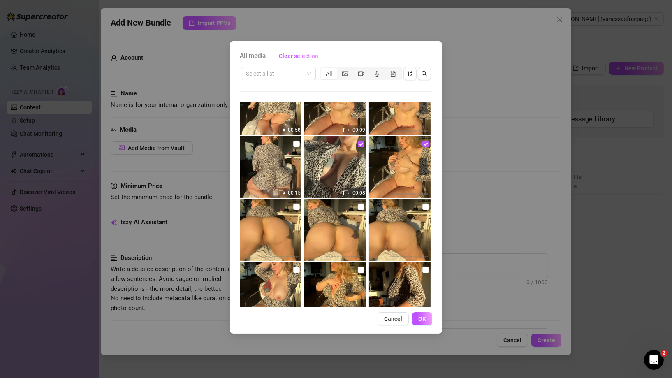
scroll to position [0, 0]
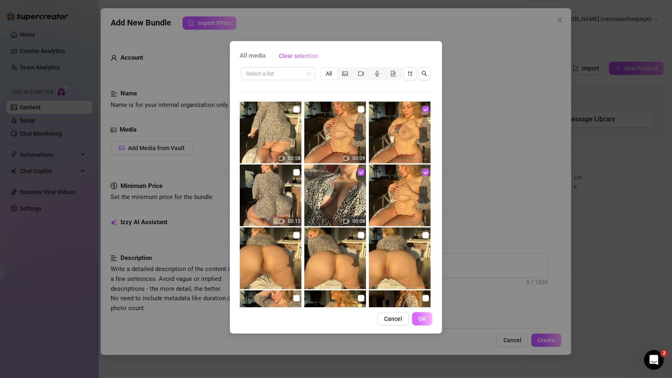
click at [419, 318] on span "OK" at bounding box center [422, 318] width 8 height 7
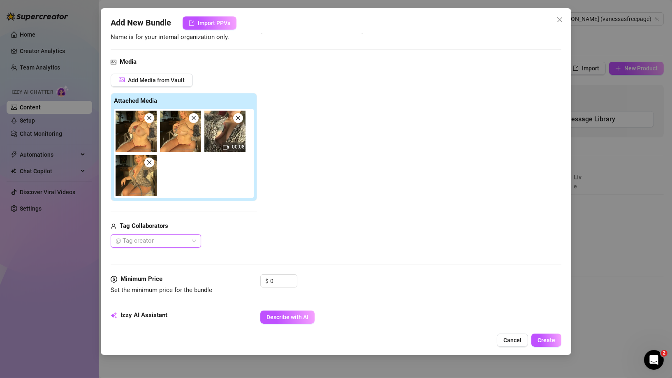
scroll to position [68, 0]
click at [282, 280] on input "0" at bounding box center [283, 280] width 27 height 12
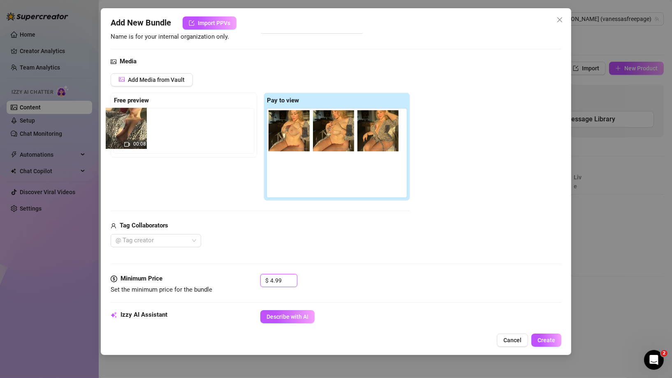
drag, startPoint x: 380, startPoint y: 137, endPoint x: 125, endPoint y: 136, distance: 254.1
click at [125, 136] on div "Free preview Pay to view 00:08" at bounding box center [260, 147] width 299 height 109
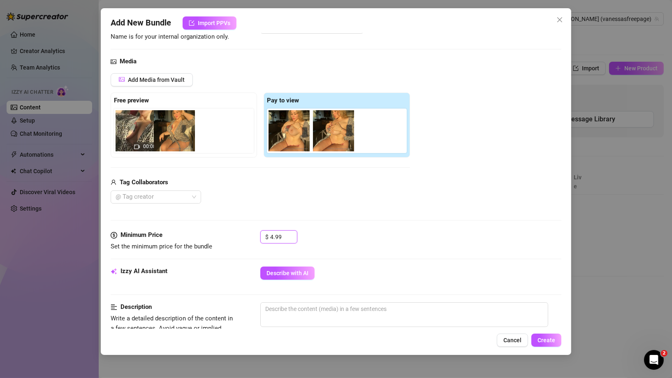
drag, startPoint x: 381, startPoint y: 142, endPoint x: 171, endPoint y: 144, distance: 209.3
click at [171, 144] on div "Free preview 00:08 Pay to view" at bounding box center [260, 125] width 299 height 65
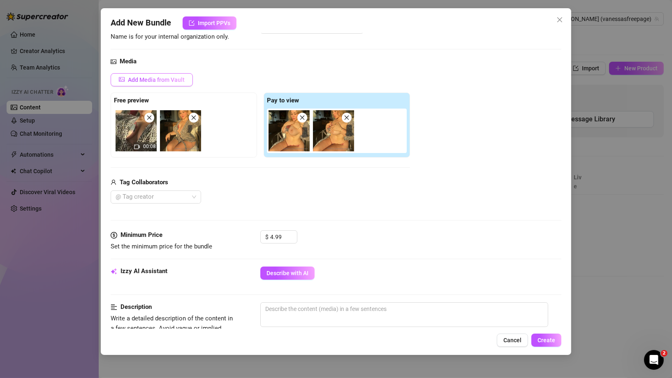
click at [175, 85] on button "Add Media from Vault" at bounding box center [152, 79] width 82 height 13
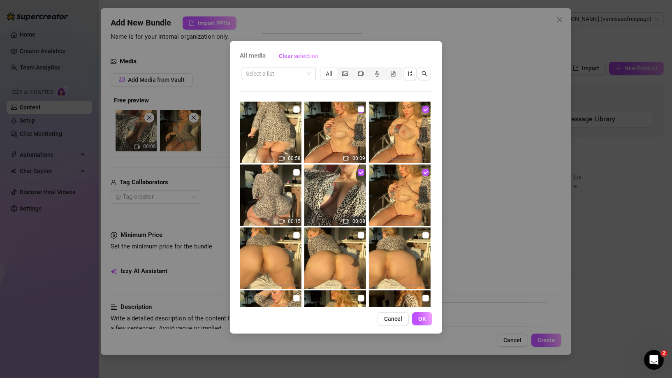
click at [359, 110] on input "checkbox" at bounding box center [361, 109] width 7 height 7
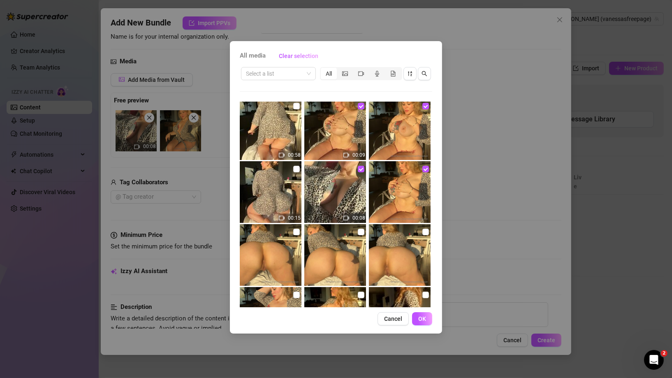
scroll to position [0, 0]
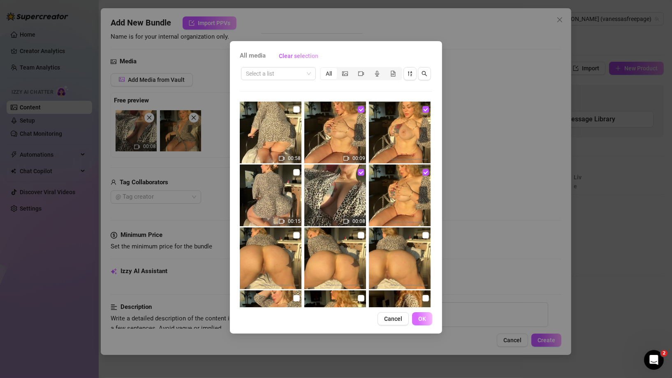
click at [426, 320] on button "OK" at bounding box center [422, 318] width 20 height 13
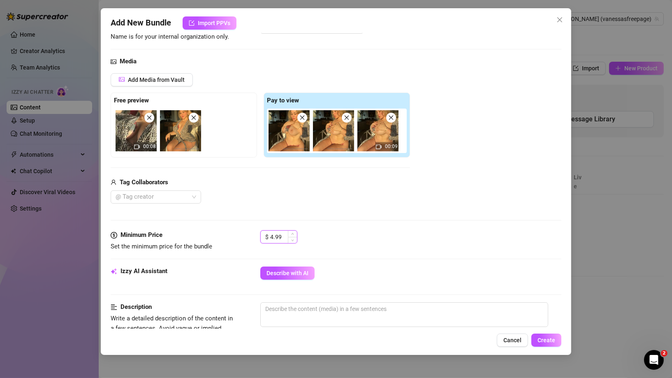
click at [273, 235] on input "4.99" at bounding box center [283, 237] width 27 height 12
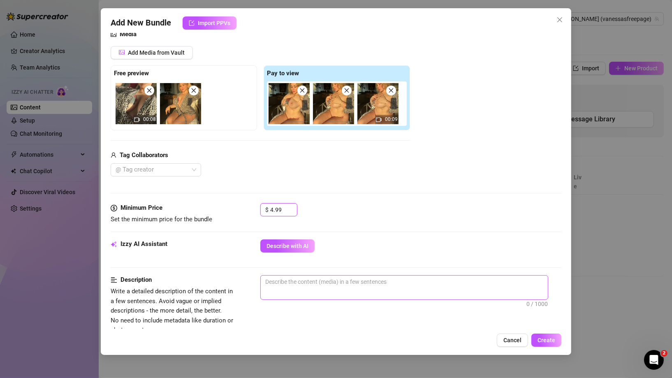
scroll to position [96, 0]
click at [291, 288] on span "0 / 1000" at bounding box center [404, 287] width 288 height 25
click at [287, 278] on textarea at bounding box center [404, 281] width 287 height 12
click at [455, 280] on textarea "one video clip of me showing my tits while wearing a leopard print robe" at bounding box center [404, 281] width 287 height 12
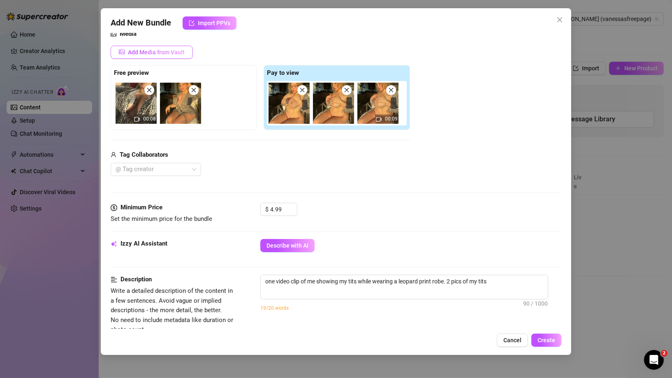
click at [154, 51] on span "Add Media from Vault" at bounding box center [156, 52] width 57 height 7
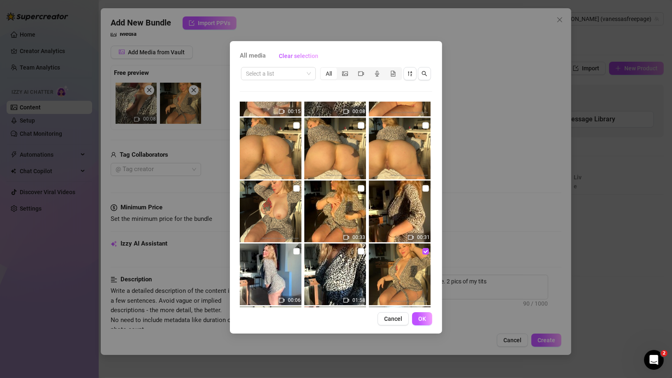
scroll to position [0, 0]
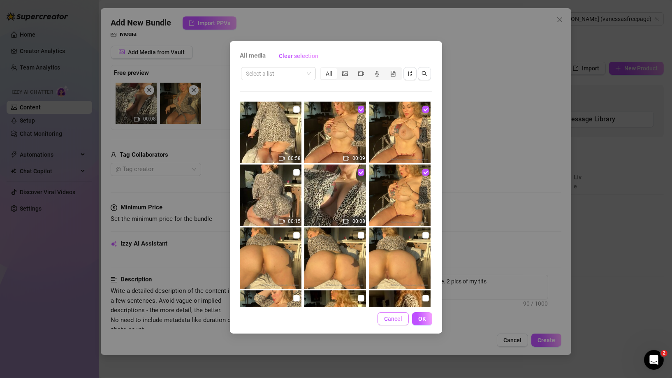
click at [401, 322] on button "Cancel" at bounding box center [393, 318] width 31 height 13
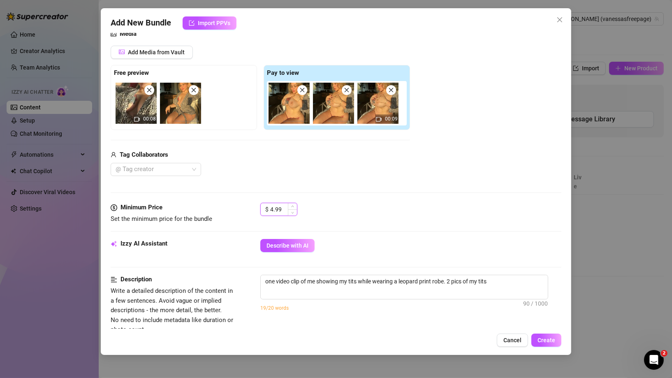
click at [273, 211] on input "4.99" at bounding box center [283, 209] width 27 height 12
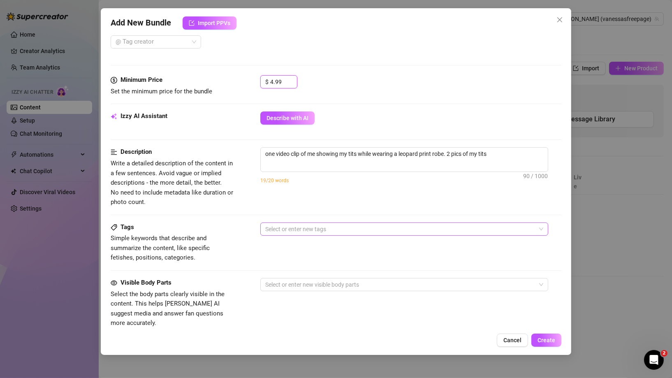
click at [354, 224] on div at bounding box center [400, 229] width 276 height 12
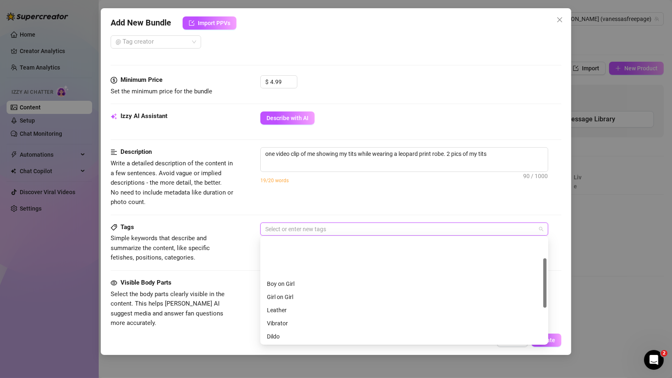
scroll to position [43, 0]
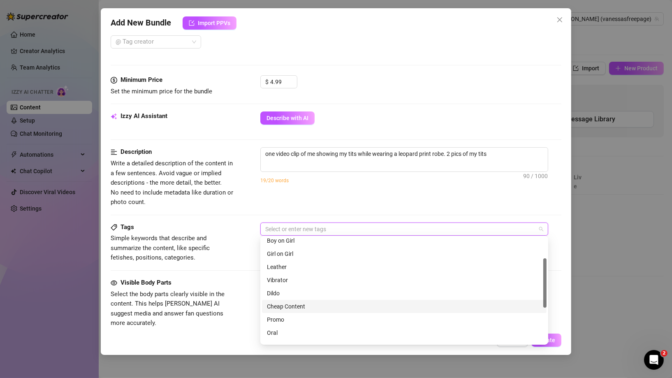
click at [303, 306] on div "Cheap Content" at bounding box center [404, 306] width 275 height 9
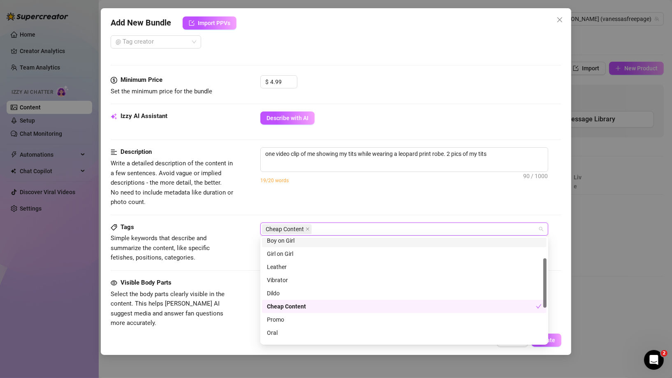
click at [341, 208] on div "Description Write a detailed description of the content in a few sentences. Avo…" at bounding box center [336, 184] width 451 height 75
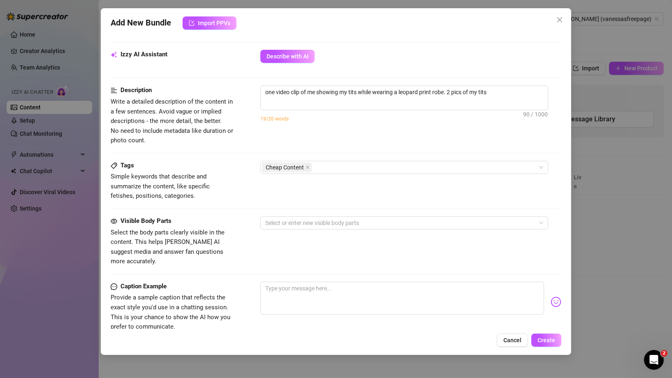
scroll to position [333, 0]
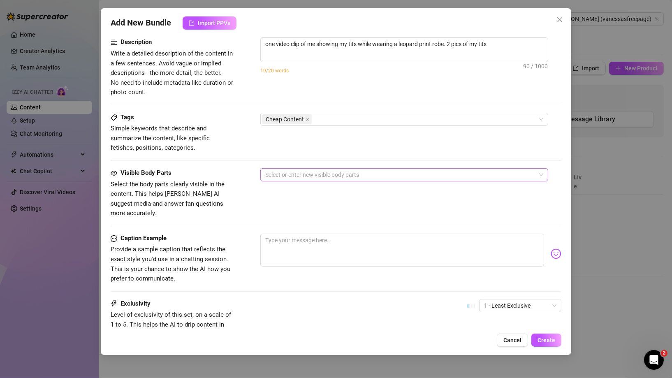
click at [327, 173] on div at bounding box center [400, 175] width 276 height 12
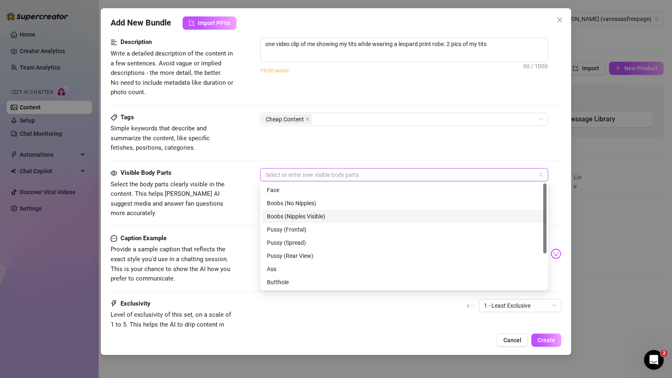
click at [294, 220] on div "Boobs (Nipples Visible)" at bounding box center [404, 216] width 275 height 9
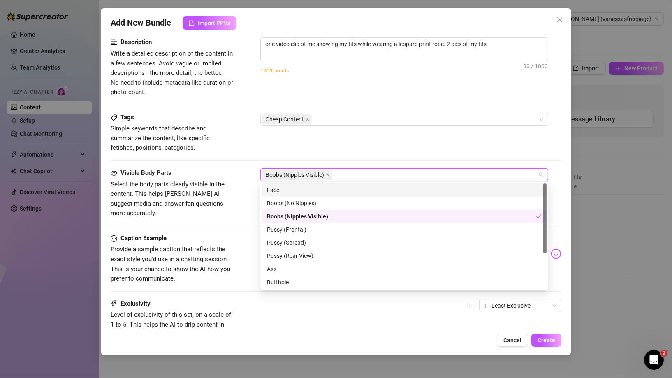
click at [286, 188] on div "Face" at bounding box center [404, 189] width 275 height 9
click at [361, 148] on div "Tags Simple keywords that describe and summarize the content, like specific fet…" at bounding box center [336, 133] width 451 height 40
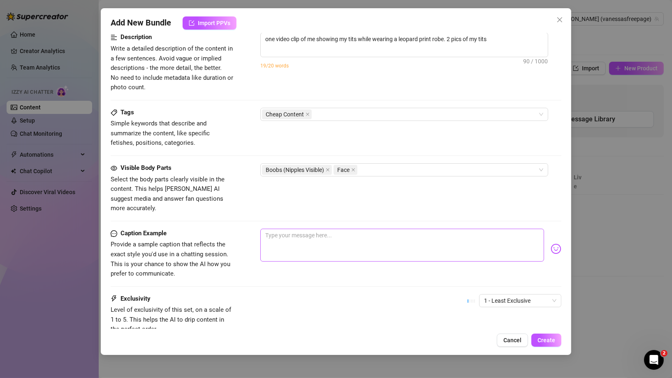
scroll to position [380, 0]
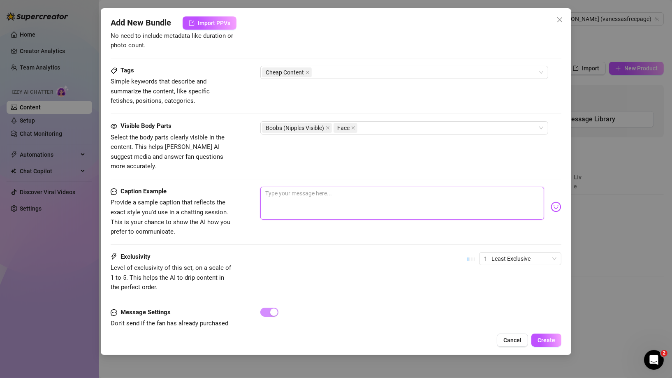
click at [313, 198] on textarea at bounding box center [402, 203] width 284 height 33
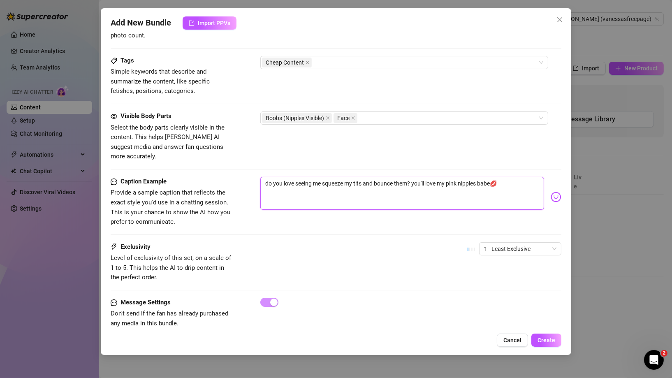
scroll to position [394, 0]
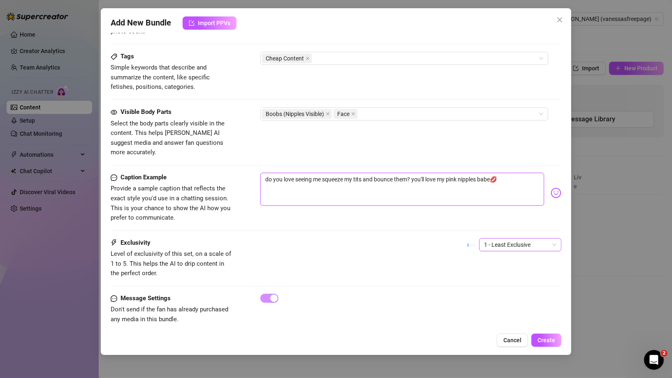
click at [537, 239] on span "1 - Least Exclusive" at bounding box center [520, 245] width 72 height 12
click at [441, 252] on div "Exclusivity Level of exclusivity of this set, on a scale of 1 to 5. This helps …" at bounding box center [336, 258] width 451 height 40
click at [541, 341] on span "Create" at bounding box center [546, 340] width 18 height 7
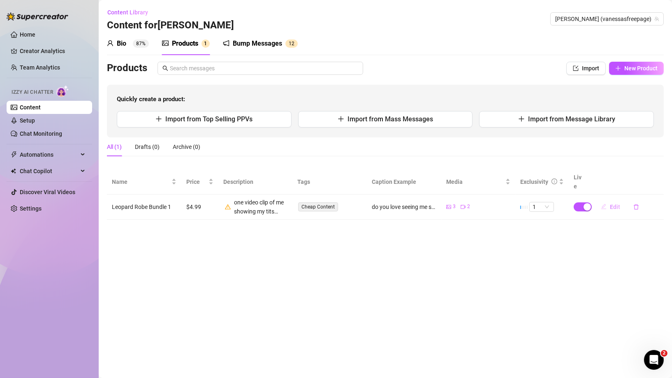
click at [614, 204] on span "Edit" at bounding box center [615, 207] width 10 height 7
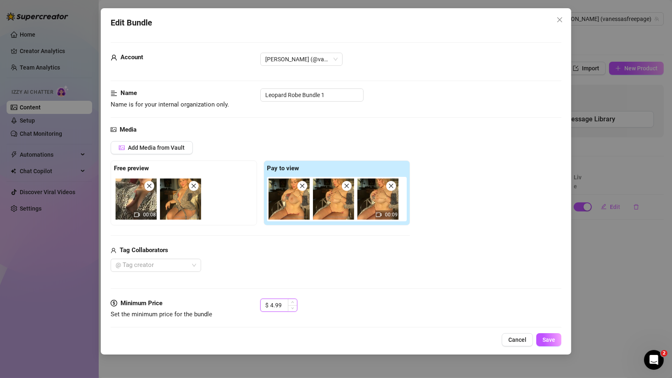
click at [272, 305] on input "4.99" at bounding box center [283, 305] width 27 height 12
click at [516, 340] on span "Cancel" at bounding box center [517, 339] width 18 height 7
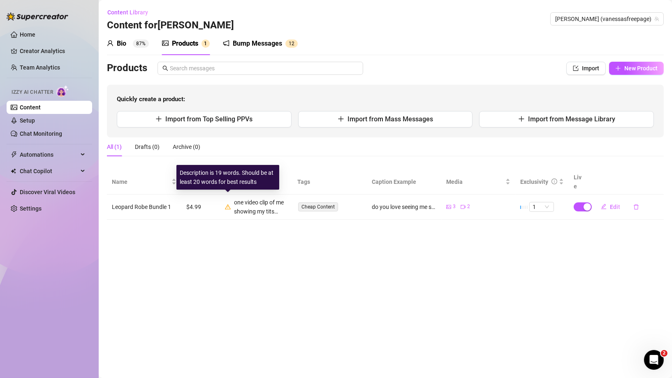
click at [228, 204] on icon "warning" at bounding box center [228, 207] width 6 height 6
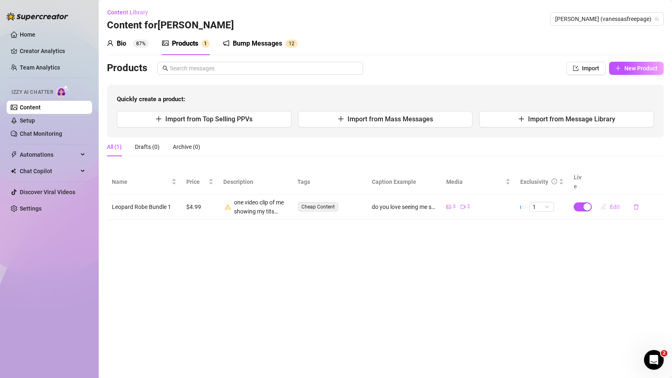
click at [619, 204] on span "Edit" at bounding box center [615, 207] width 10 height 7
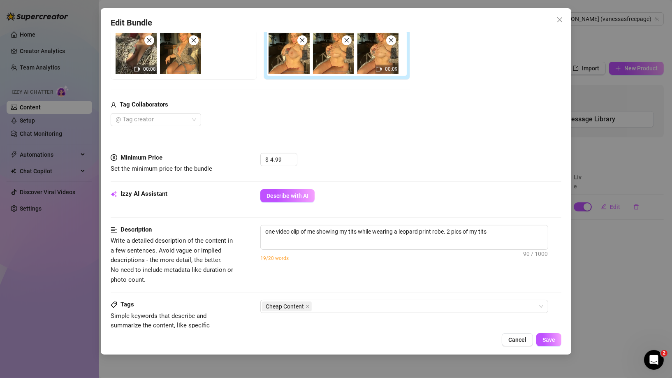
scroll to position [150, 0]
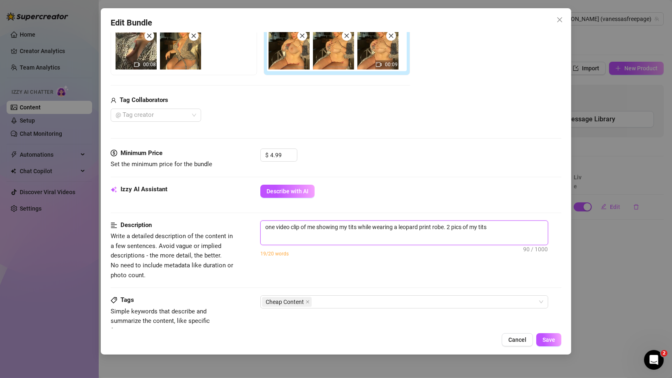
drag, startPoint x: 274, startPoint y: 227, endPoint x: 266, endPoint y: 226, distance: 8.7
click at [266, 226] on textarea "one video clip of me showing my tits while wearing a leopard print robe. 2 pics…" at bounding box center [404, 227] width 287 height 12
click at [505, 227] on textarea "two video clip of me showing my tits while wearing a leopard print robe. 2 pics…" at bounding box center [404, 227] width 287 height 12
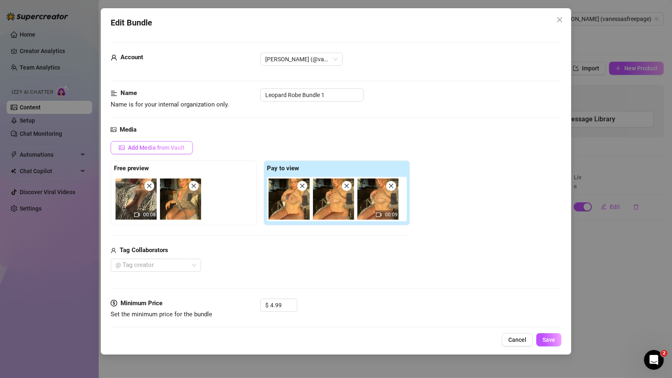
click at [173, 143] on button "Add Media from Vault" at bounding box center [152, 147] width 82 height 13
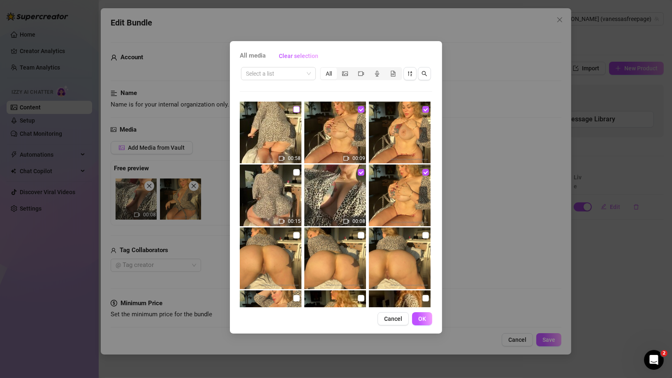
click at [294, 110] on input "checkbox" at bounding box center [296, 109] width 7 height 7
click at [395, 321] on span "Cancel" at bounding box center [393, 318] width 18 height 7
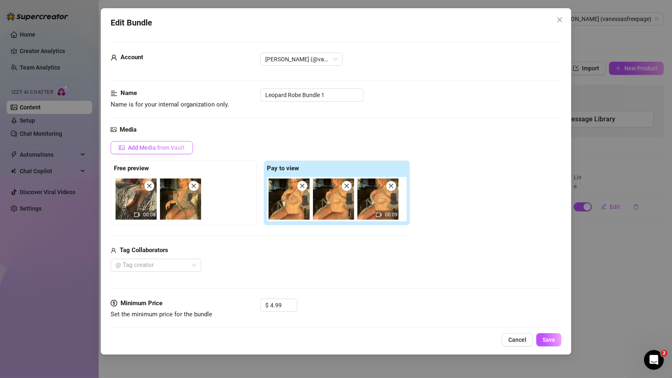
click at [177, 151] on span "Add Media from Vault" at bounding box center [156, 147] width 57 height 7
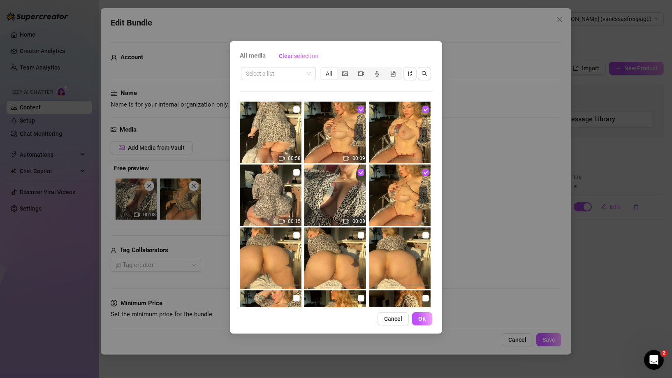
click at [398, 320] on span "Cancel" at bounding box center [393, 318] width 18 height 7
